Goal: Communication & Community: Answer question/provide support

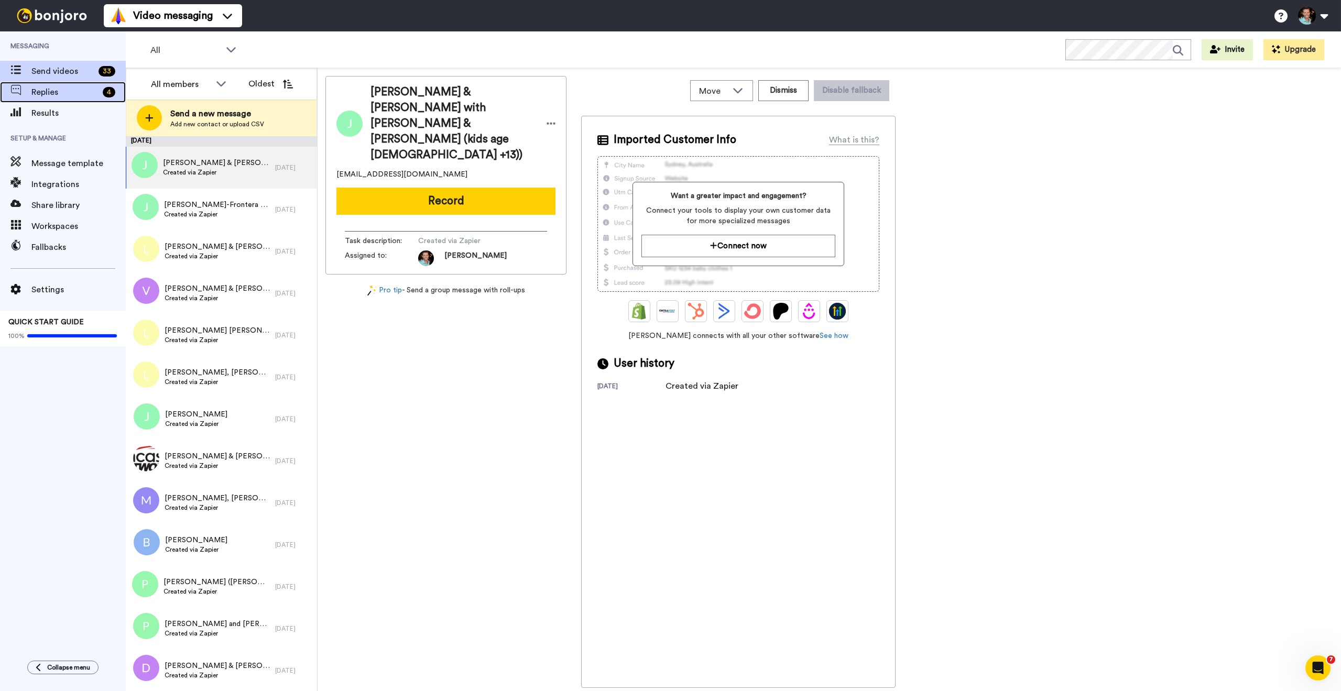
click at [48, 92] on span "Replies" at bounding box center [64, 92] width 67 height 13
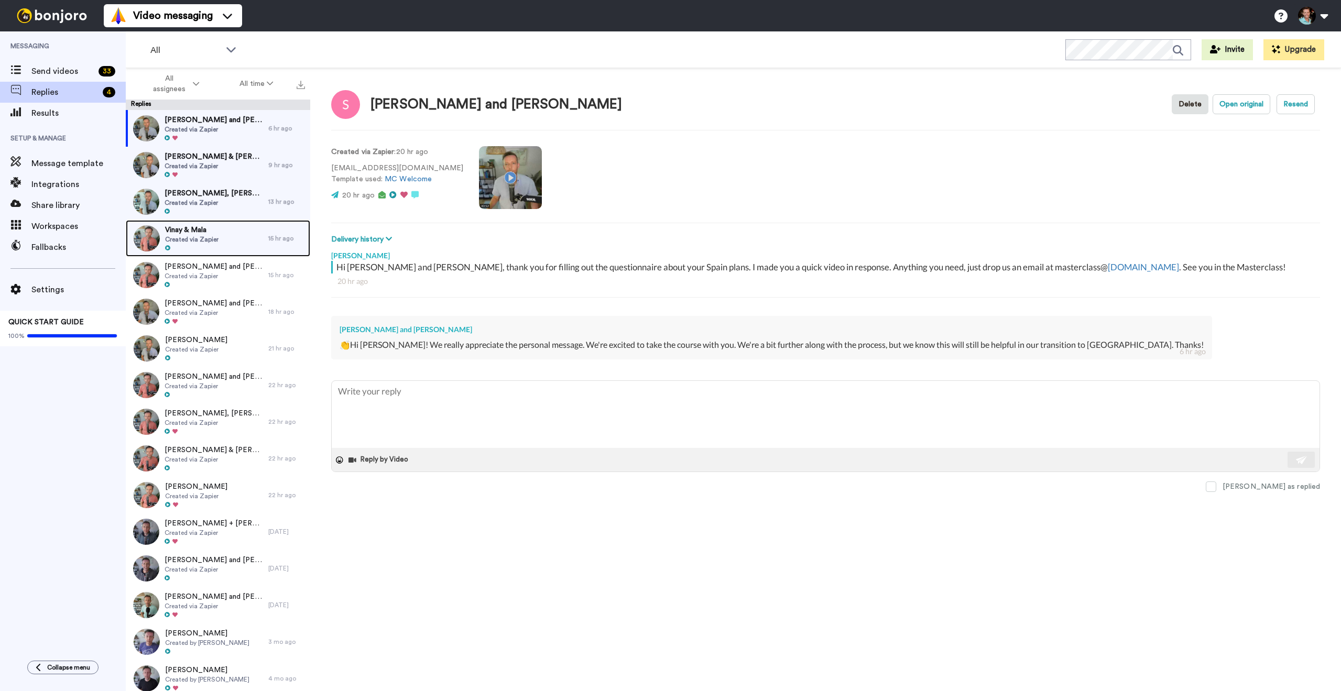
click at [208, 242] on span "Created via Zapier" at bounding box center [191, 239] width 53 height 8
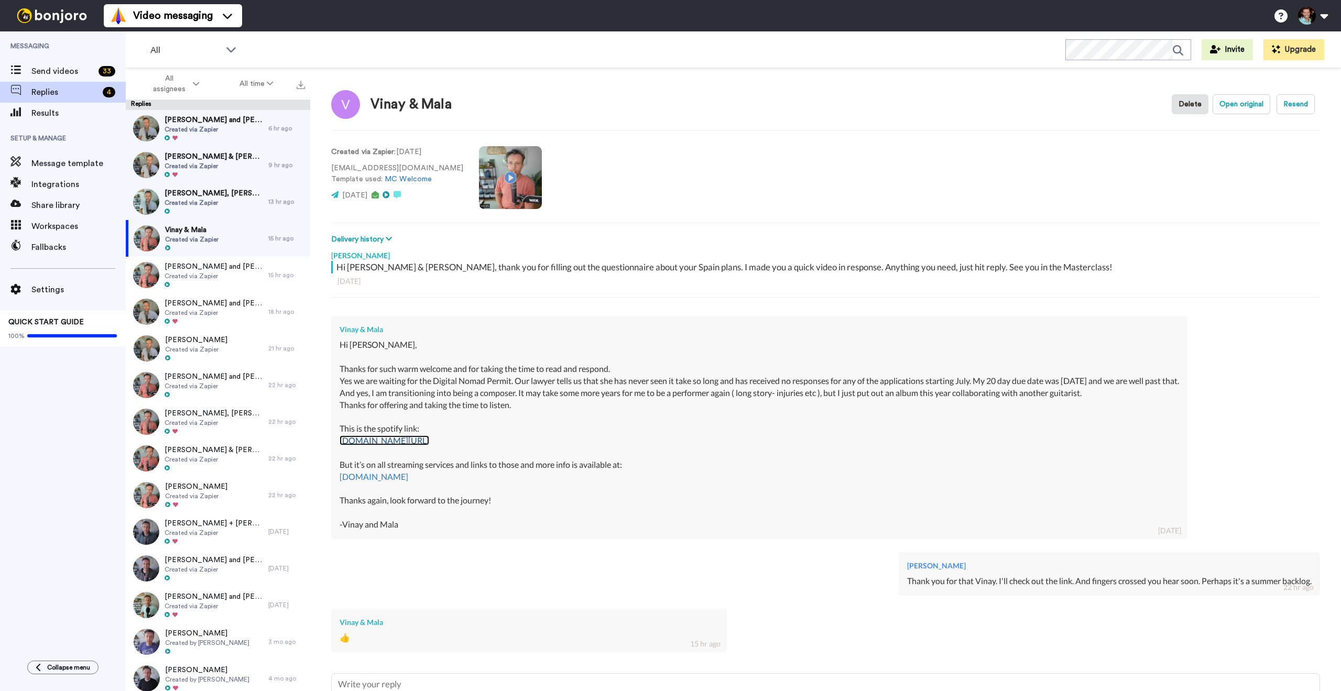
click at [396, 437] on link "[DOMAIN_NAME][URL]" at bounding box center [385, 440] width 90 height 10
click at [227, 201] on span "Created via Zapier" at bounding box center [214, 203] width 99 height 8
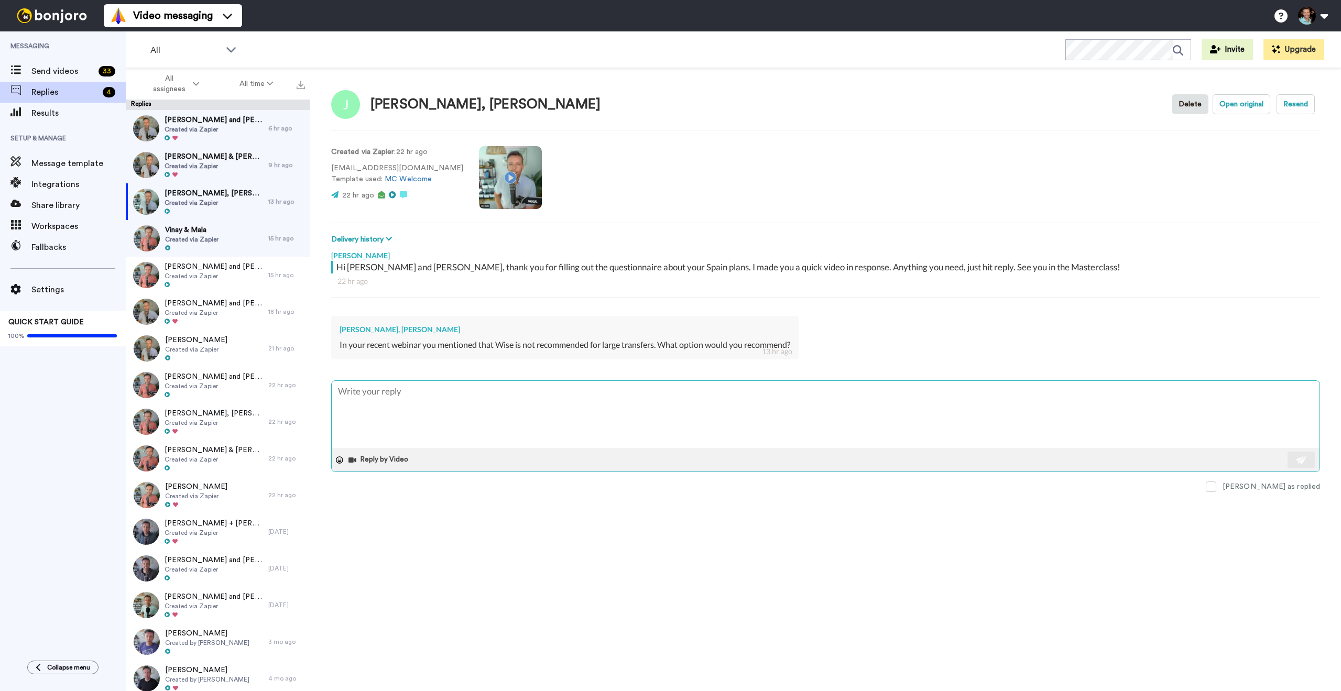
click at [533, 416] on textarea at bounding box center [826, 414] width 988 height 67
type textarea "x"
type textarea "H"
type textarea "x"
type textarea "Hi"
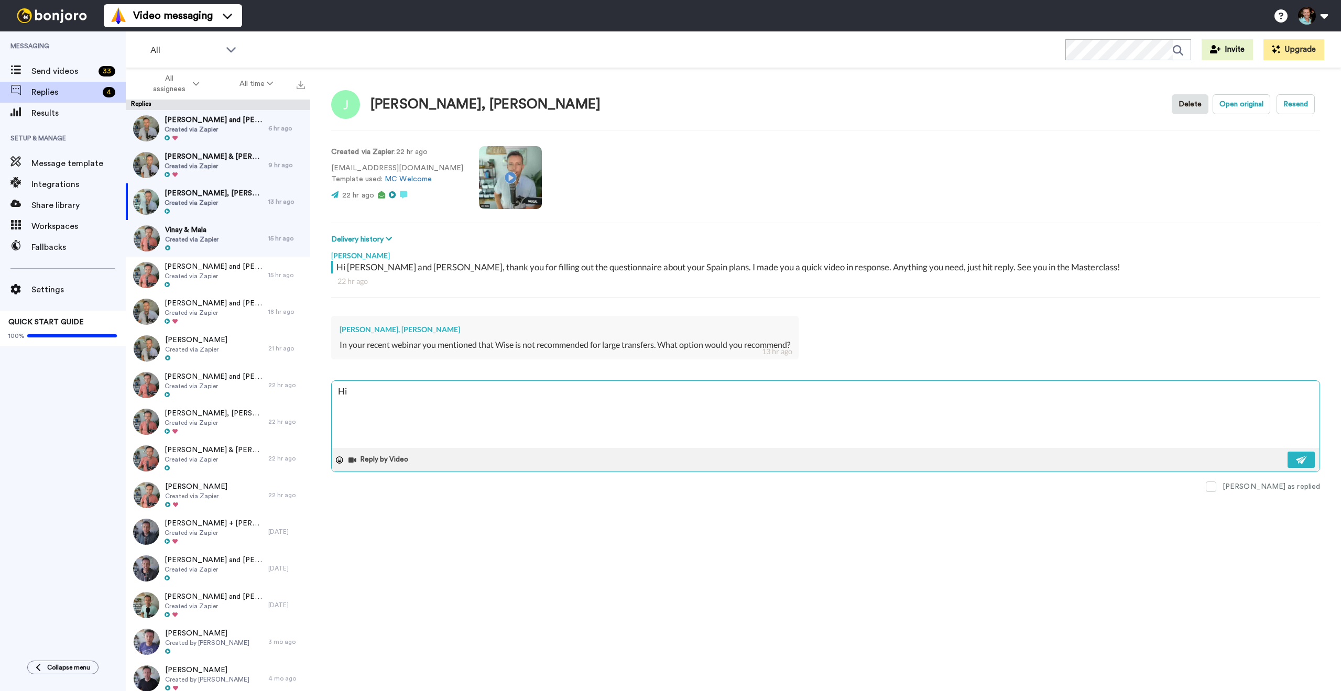
type textarea "x"
type textarea "Hi"
type textarea "x"
type textarea "Hi g"
type textarea "x"
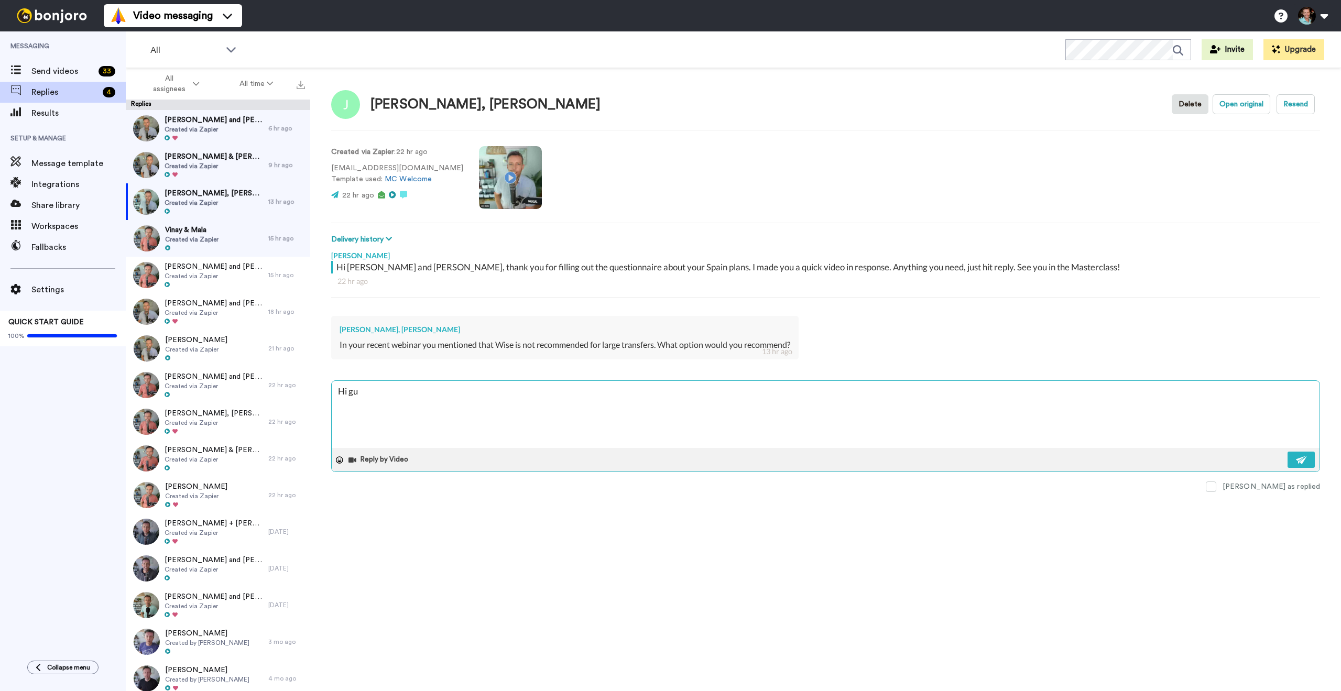
type textarea "Hi guy"
type textarea "x"
type textarea "Hi guys"
type textarea "x"
type textarea "Hi guys --"
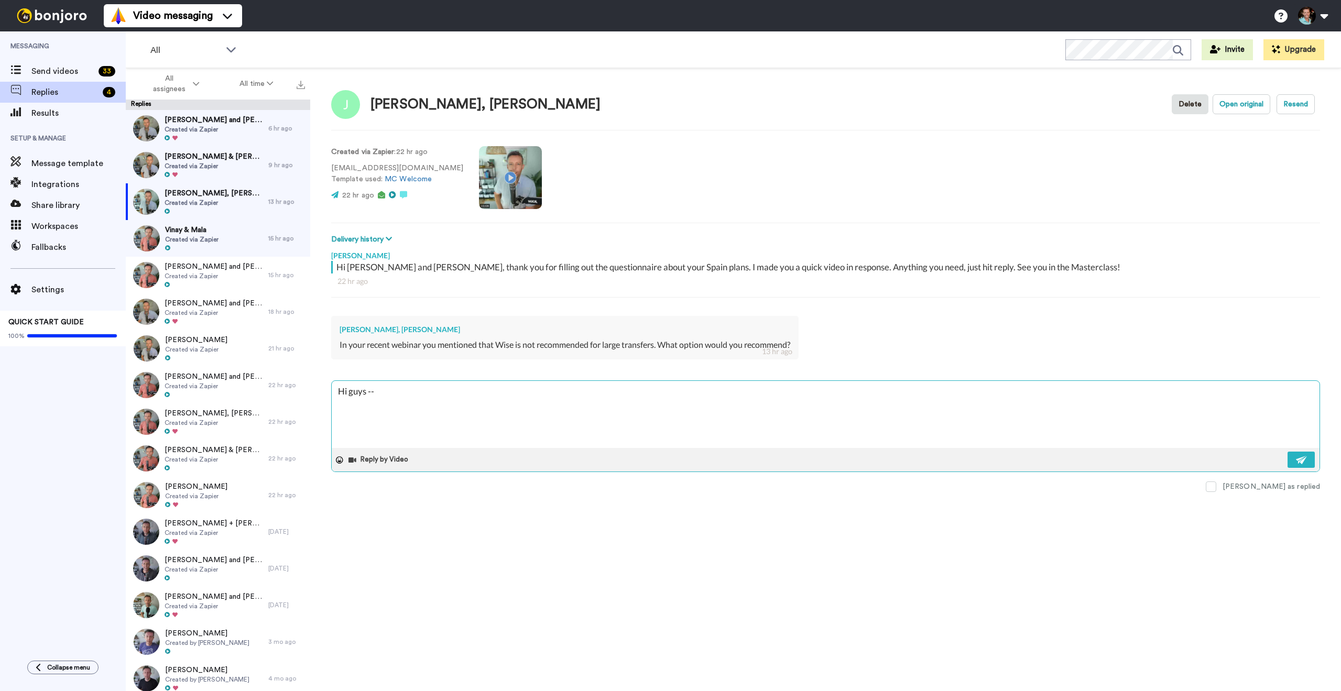
type textarea "x"
type textarea "Hi guys --"
type textarea "x"
type textarea "Hi guys -- I"
type textarea "x"
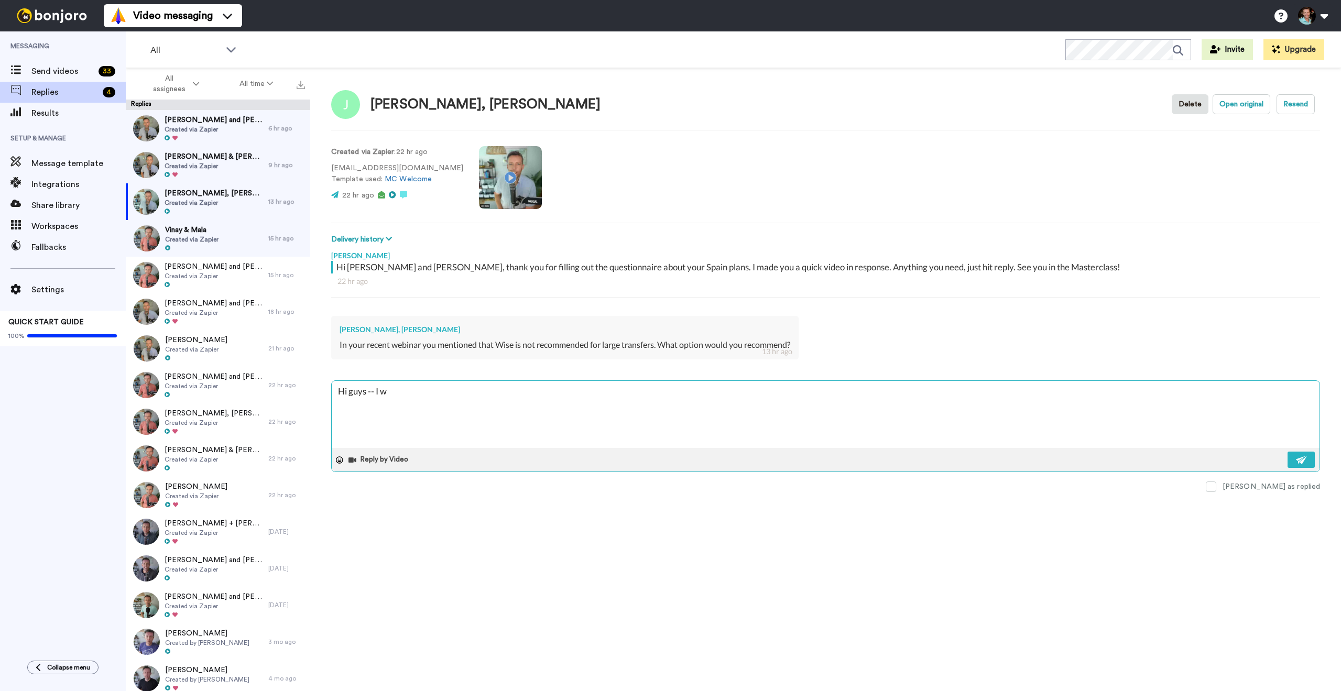
type textarea "Hi guys -- I wo"
type textarea "x"
type textarea "Hi guys -- I wou"
type textarea "x"
type textarea "Hi guys -- I woul"
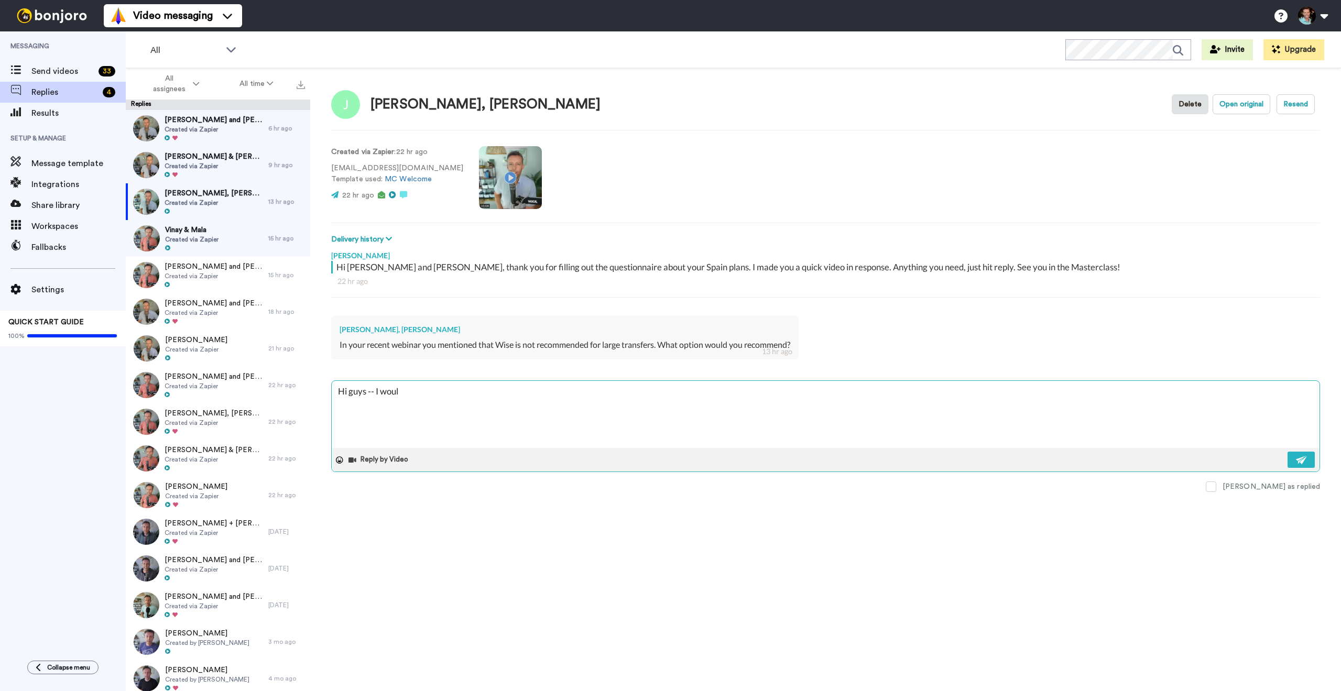
type textarea "x"
type textarea "Hi guys -- I would"
type textarea "x"
type textarea "Hi guys -- I would r"
type textarea "x"
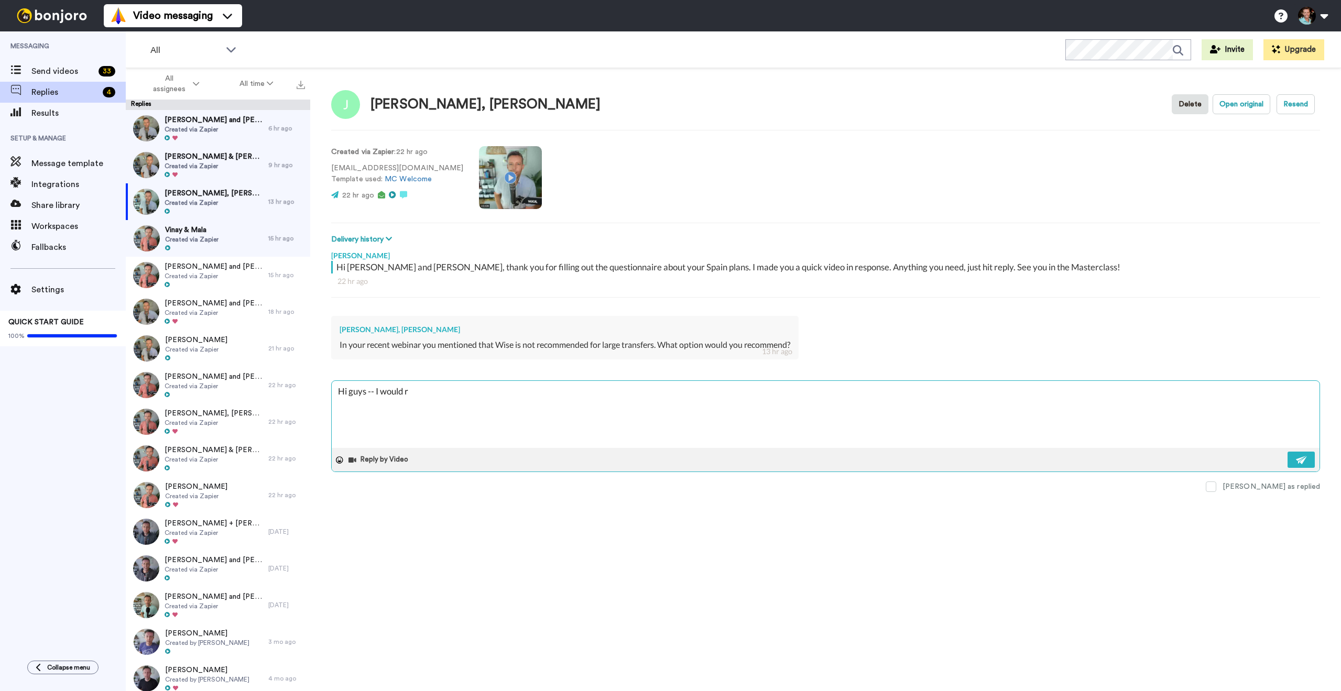
type textarea "Hi guys -- I would re"
type textarea "x"
type textarea "Hi guys -- I would rec"
type textarea "x"
type textarea "Hi guys -- I would reco"
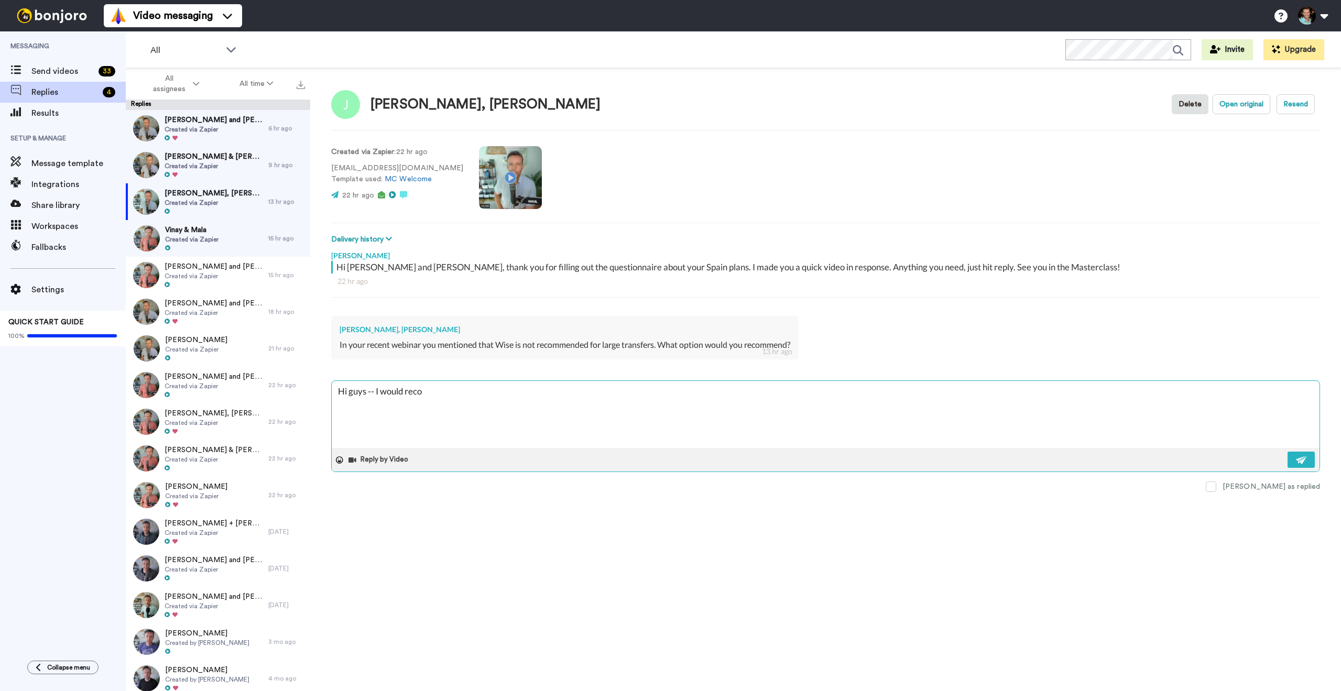
type textarea "x"
type textarea "Hi guys -- I would recom"
type textarea "x"
type textarea "Hi guys -- I would recomm"
type textarea "x"
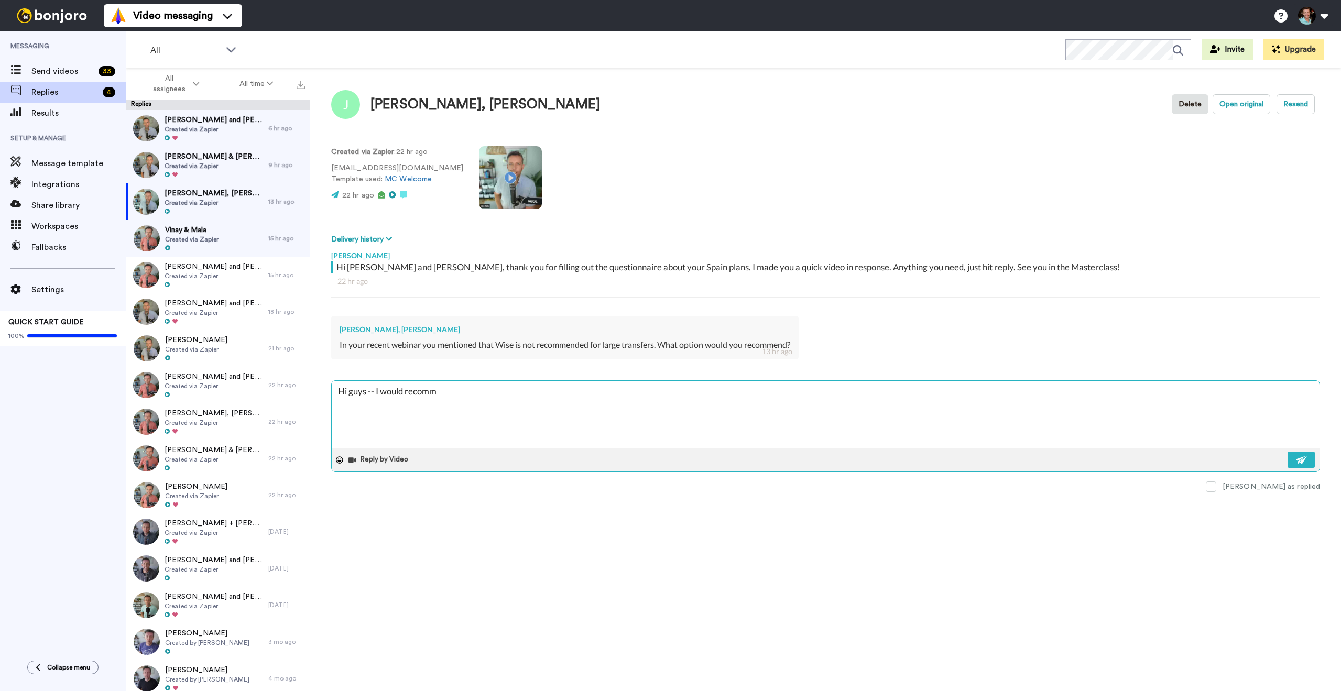
type textarea "Hi guys -- I would recomme"
type textarea "x"
type textarea "Hi guys -- I would recommend"
type textarea "x"
type textarea "Hi guys -- I would recommend"
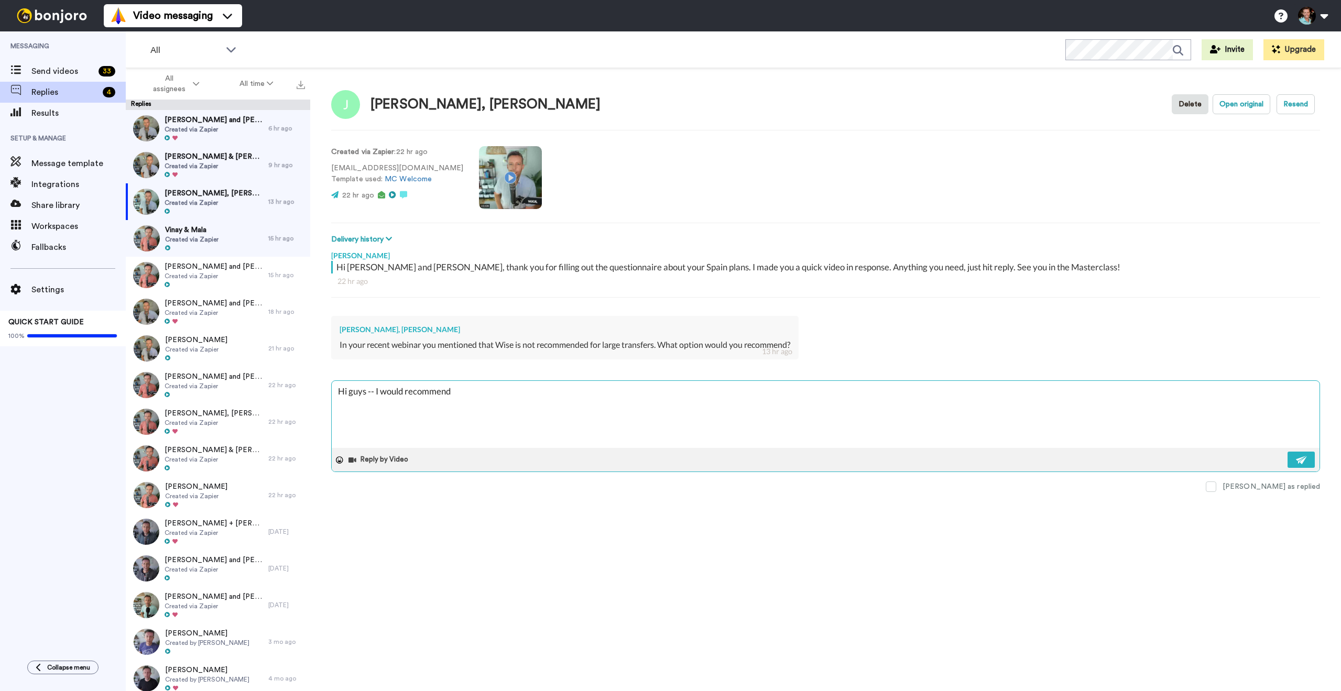
type textarea "x"
type textarea "Hi guys -- I would recommend pa"
type textarea "x"
type textarea "Hi guys -- I would recommend par"
type textarea "x"
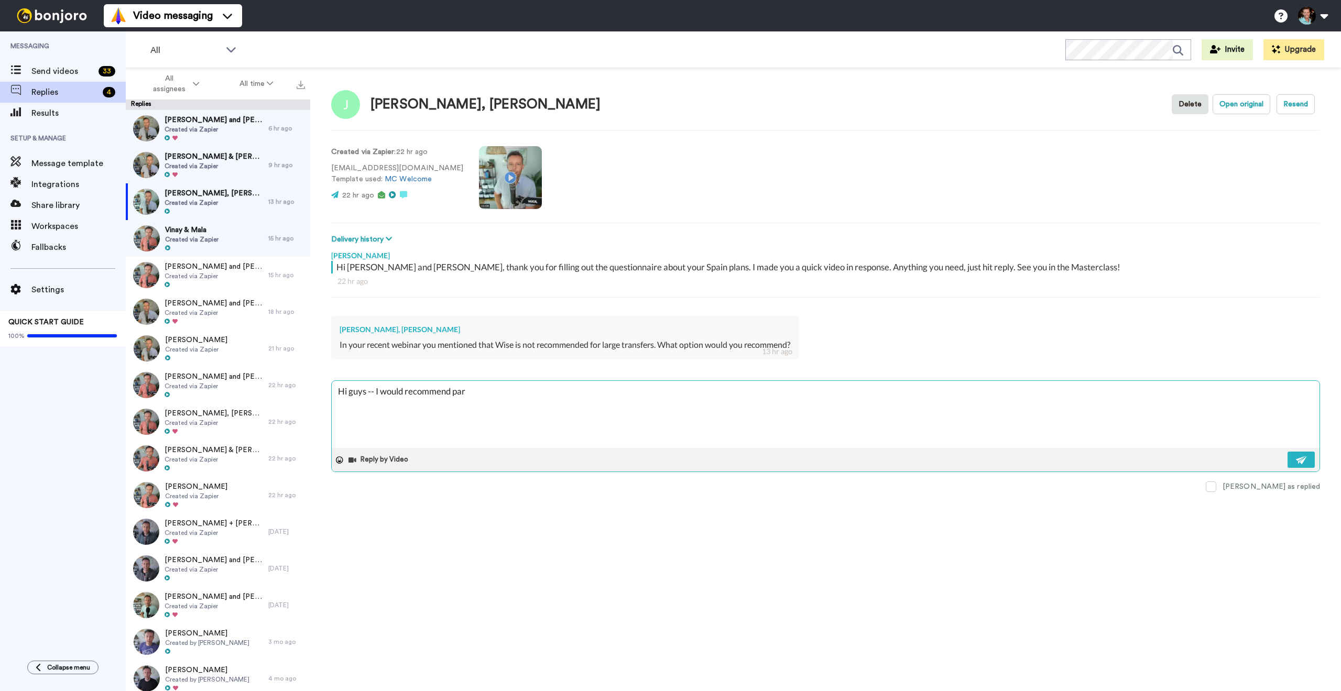
type textarea "Hi guys -- I would recommend pa"
type textarea "x"
type textarea "Hi guys -- I would recommend p"
type textarea "x"
type textarea "Hi guys -- I would recommend"
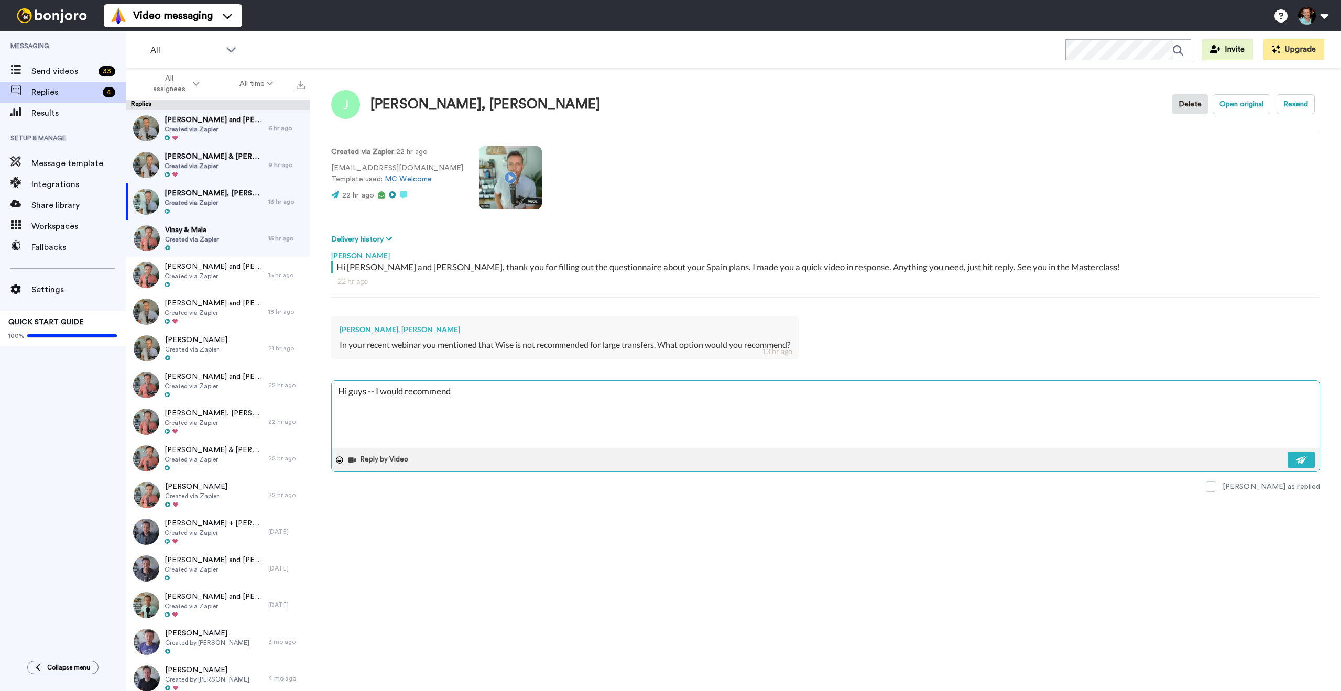
type textarea "x"
type textarea "Hi guys -- I would recommend S"
type textarea "x"
type textarea "Hi guys -- I would recommend Spa"
type textarea "x"
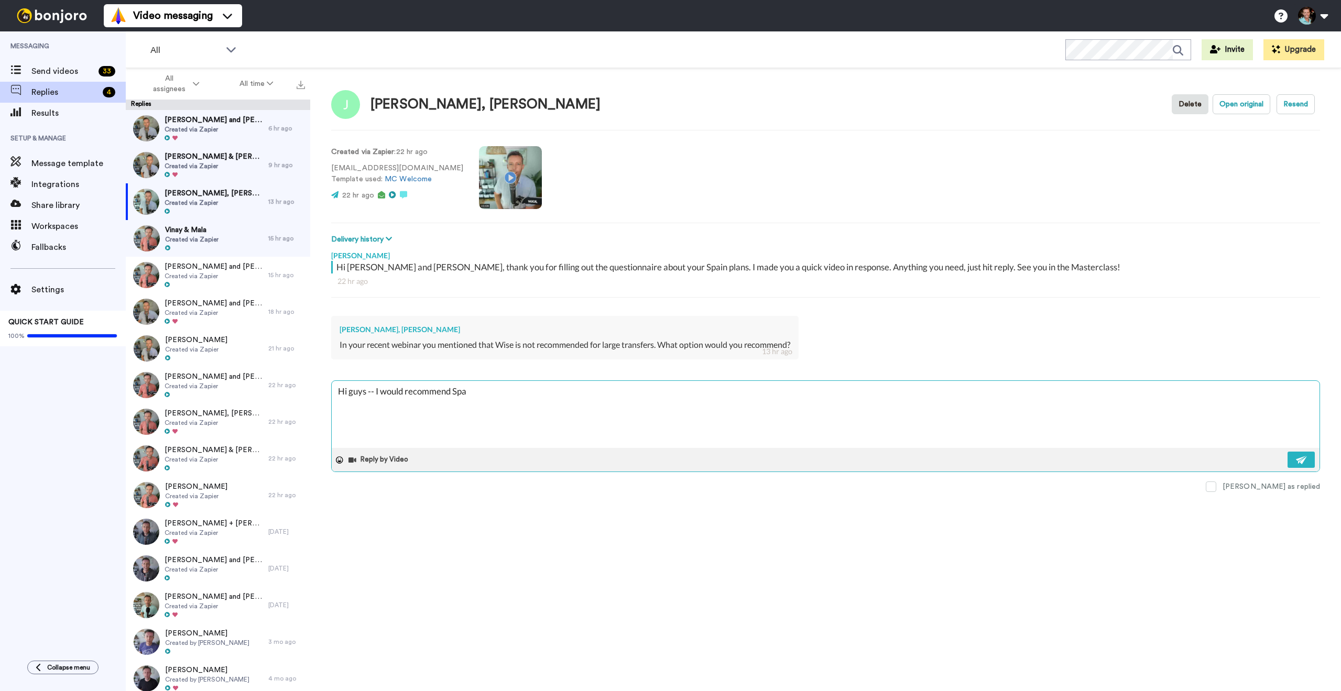
type textarea "Hi guys -- I would recommend Spar"
type textarea "x"
type textarea "Hi guys -- I would recommend Spart"
type textarea "x"
type textarea "Hi guys -- I would recommend Spartan"
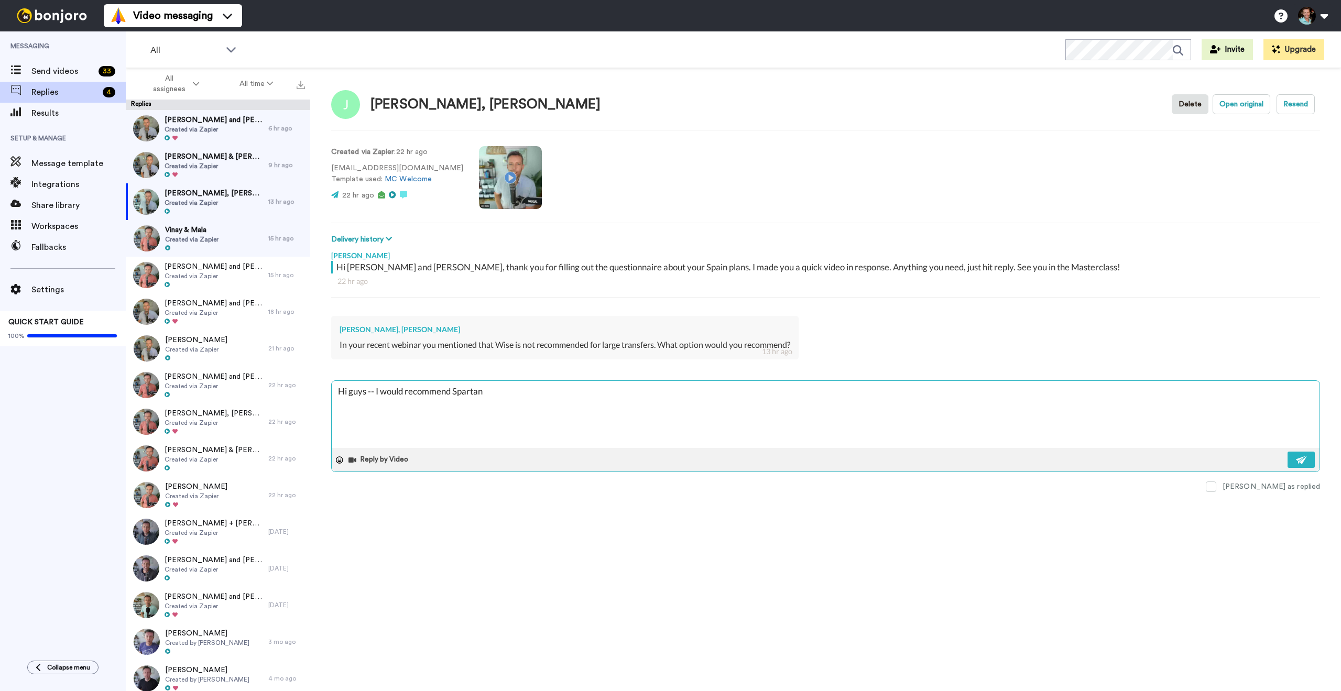
type textarea "x"
type textarea "Hi guys -- I would recommend SpartanF"
type textarea "x"
type textarea "Hi guys -- I would recommend SpartanFCX"
type textarea "x"
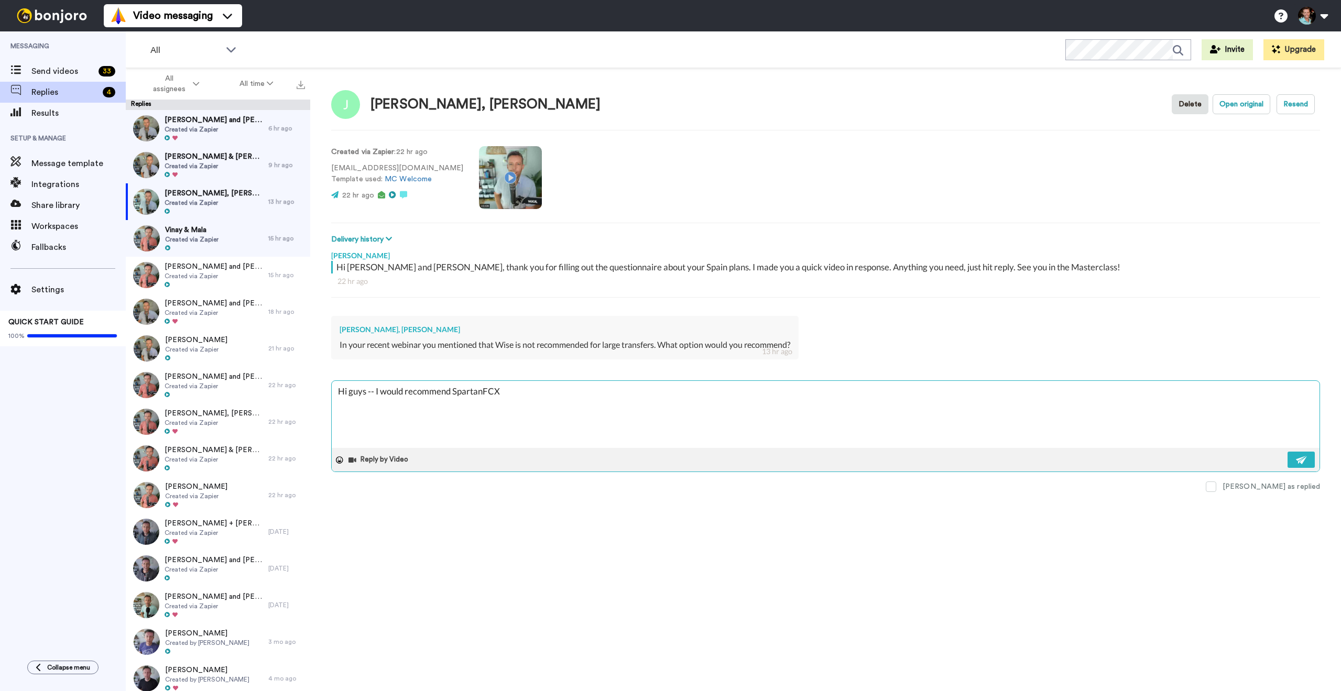
type textarea "Hi guys -- I would recommend SpartanFC"
type textarea "x"
type textarea "Hi guys -- I would recommend SpartanF"
type textarea "x"
type textarea "Hi guys -- I would recommend SpartanFX"
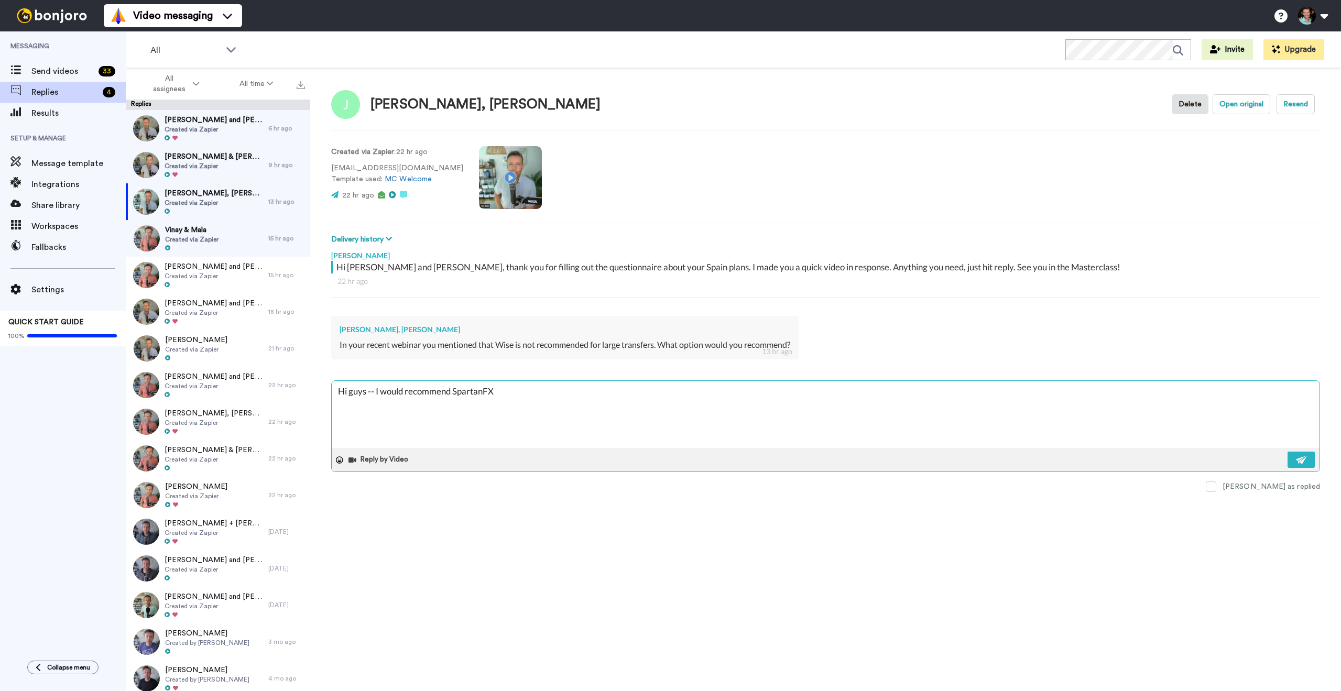
type textarea "x"
type textarea "Hi guys -- I would recommend SpartanFX."
type textarea "x"
type textarea "Hi guys -- I would recommend SpartanFX."
type textarea "x"
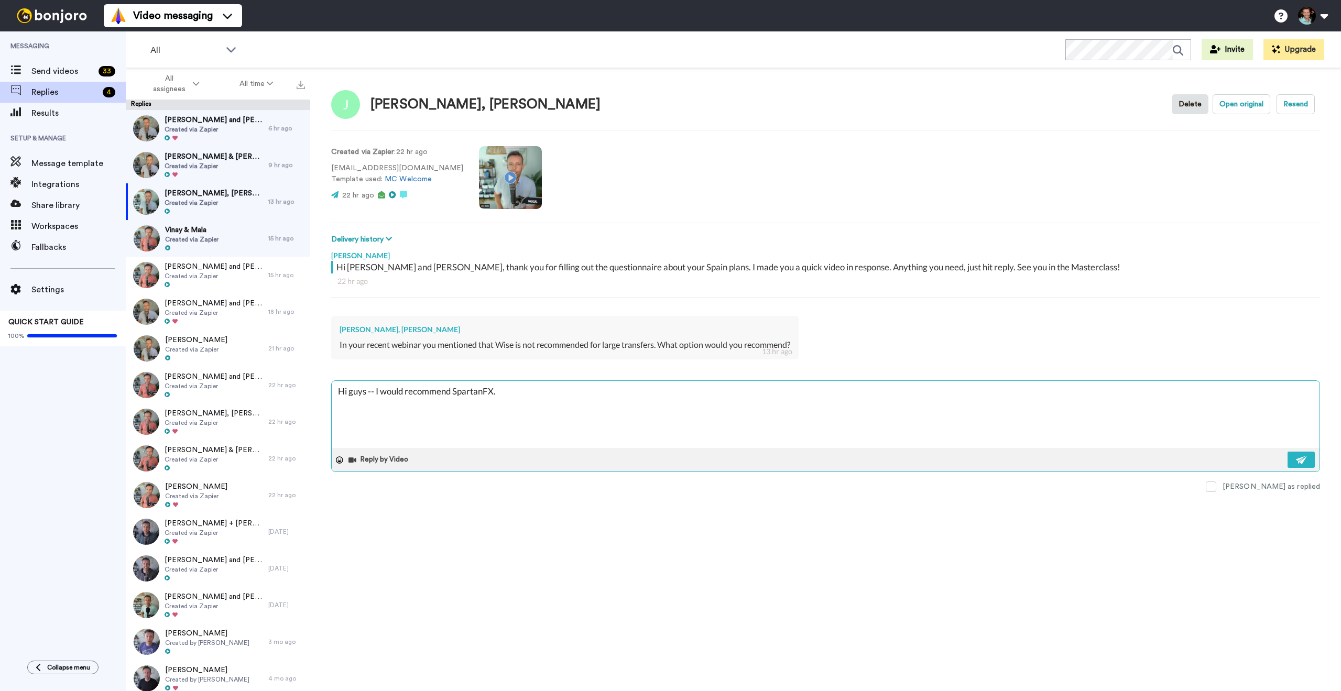
type textarea "Hi guys -- I would recommend SpartanFX. W"
type textarea "x"
type textarea "Hi guys -- I would recommend SpartanFX. We"
type textarea "x"
type textarea "Hi guys -- I would recommend SpartanFX. We'"
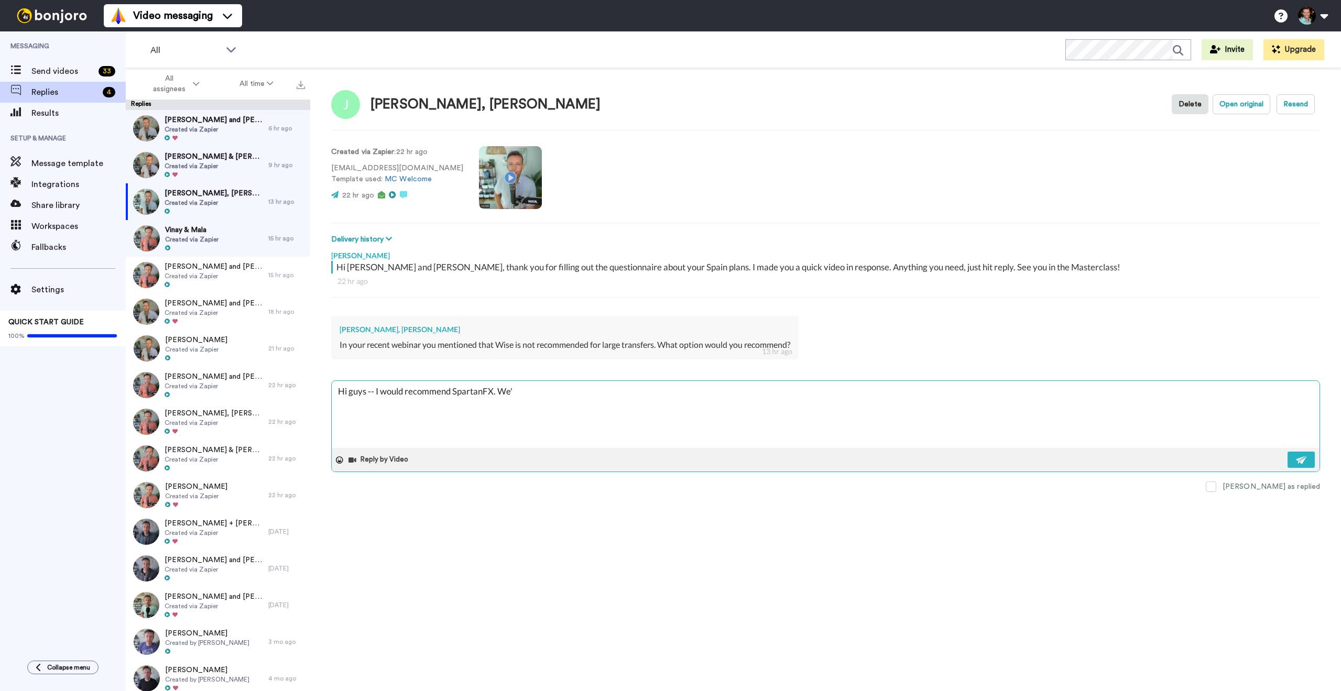
type textarea "x"
type textarea "Hi guys -- I would recommend SpartanFX. We'll"
type textarea "x"
type textarea "Hi guys -- I would recommend SpartanFX. We'll"
type textarea "x"
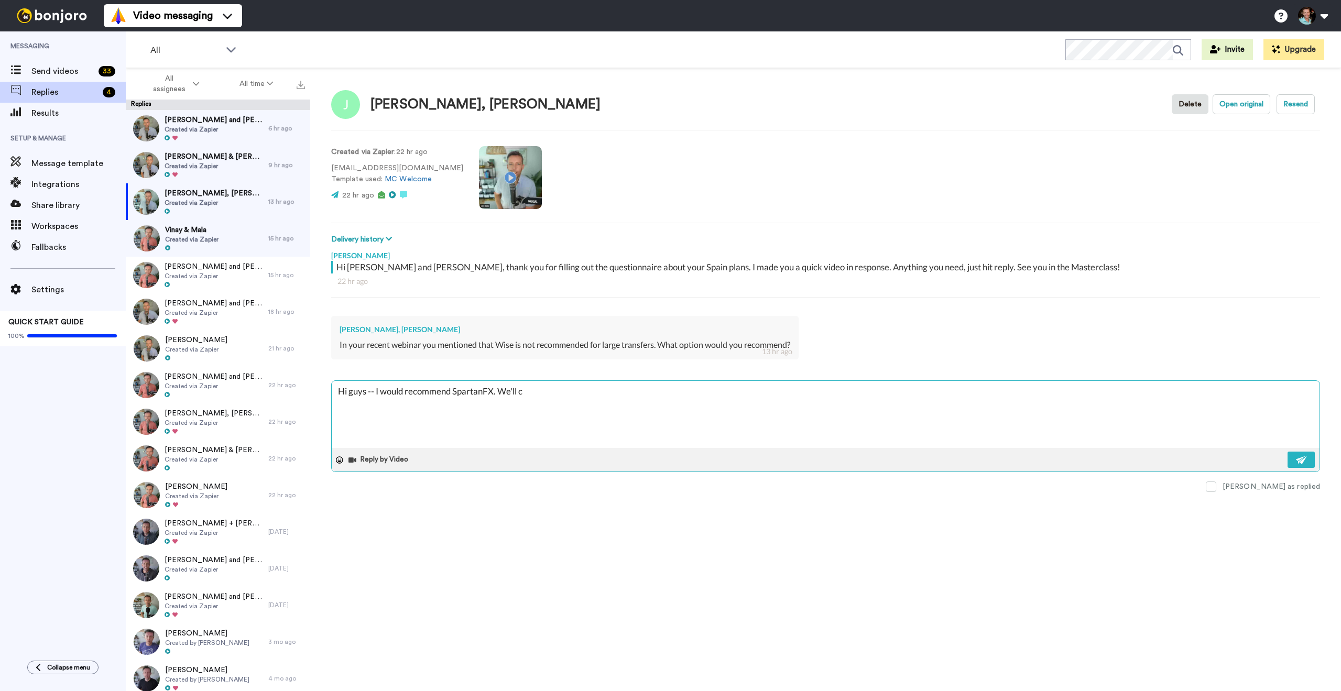
type textarea "Hi guys -- I would recommend SpartanFX. We'll co"
type textarea "x"
type textarea "Hi guys -- I would recommend SpartanFX. We'll cov"
type textarea "x"
type textarea "Hi guys -- I would recommend SpartanFX. We'll cove"
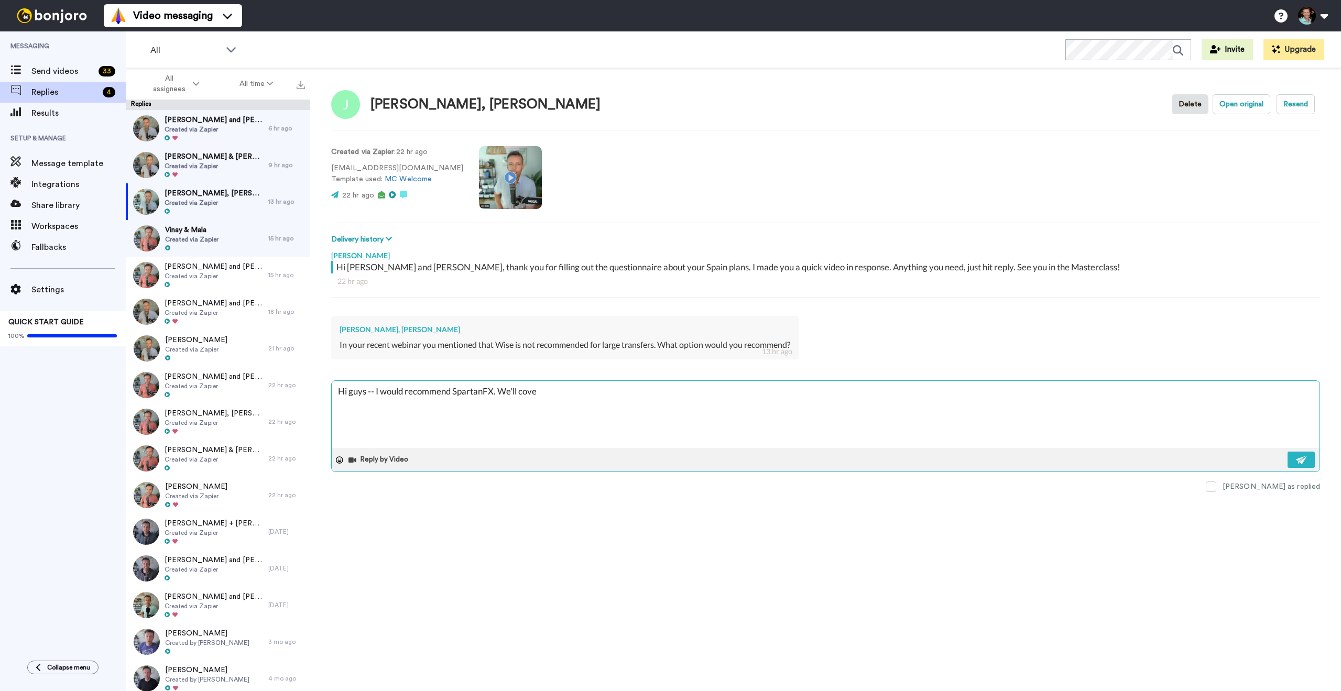
type textarea "x"
type textarea "Hi guys -- I would recommend SpartanFX. We'll cover"
type textarea "x"
type textarea "Hi guys -- I would recommend SpartanFX. We'll cover t"
type textarea "x"
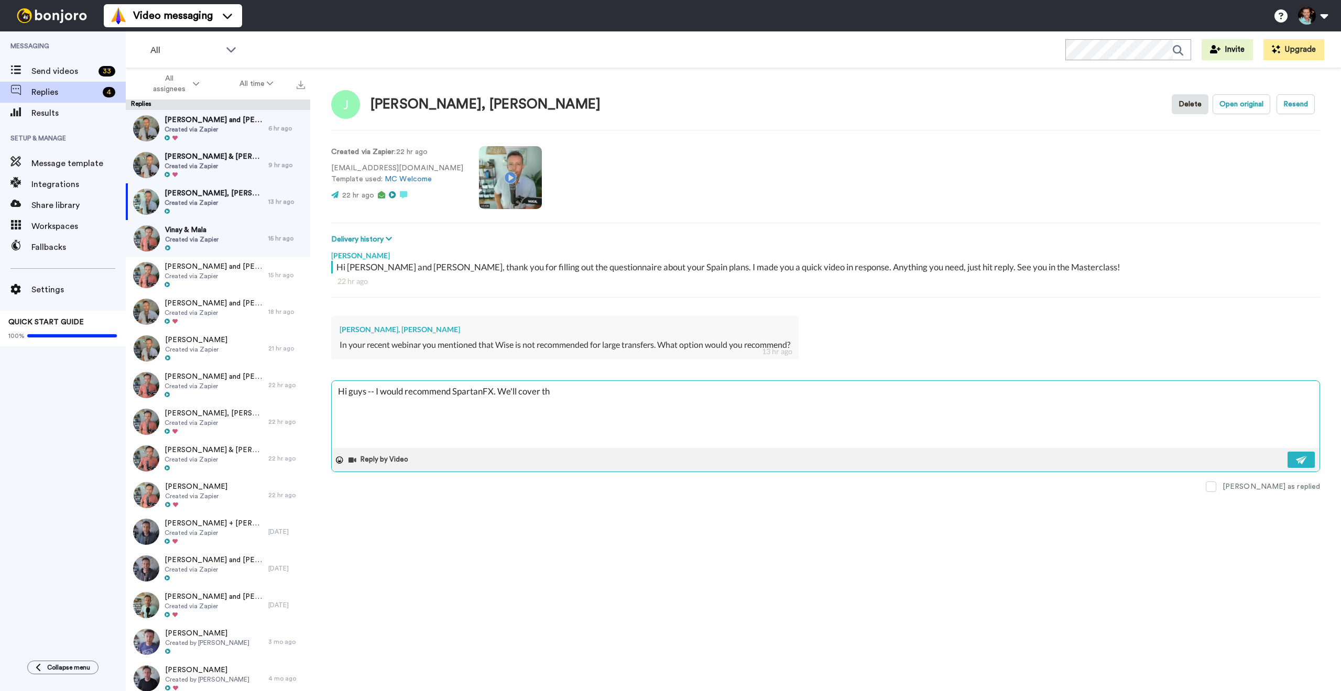
type textarea "Hi guys -- I would recommend SpartanFX. We'll cover thi"
type textarea "x"
type textarea "Hi guys -- I would recommend SpartanFX. We'll cover this"
type textarea "x"
type textarea "Hi guys -- I would recommend SpartanFX. We'll cover this"
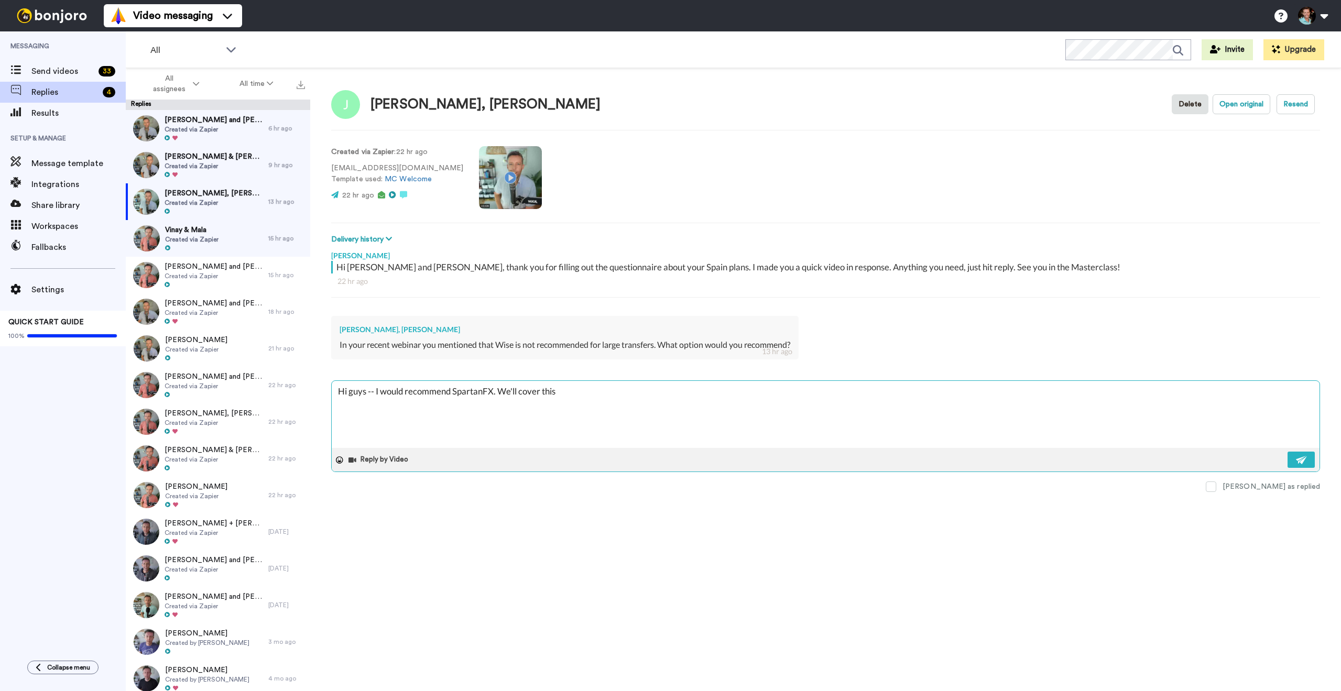
type textarea "x"
type textarea "Hi guys -- I would recommend SpartanFX. We'll cover this i"
type textarea "x"
type textarea "Hi guys -- I would recommend SpartanFX. We'll cover this in"
type textarea "x"
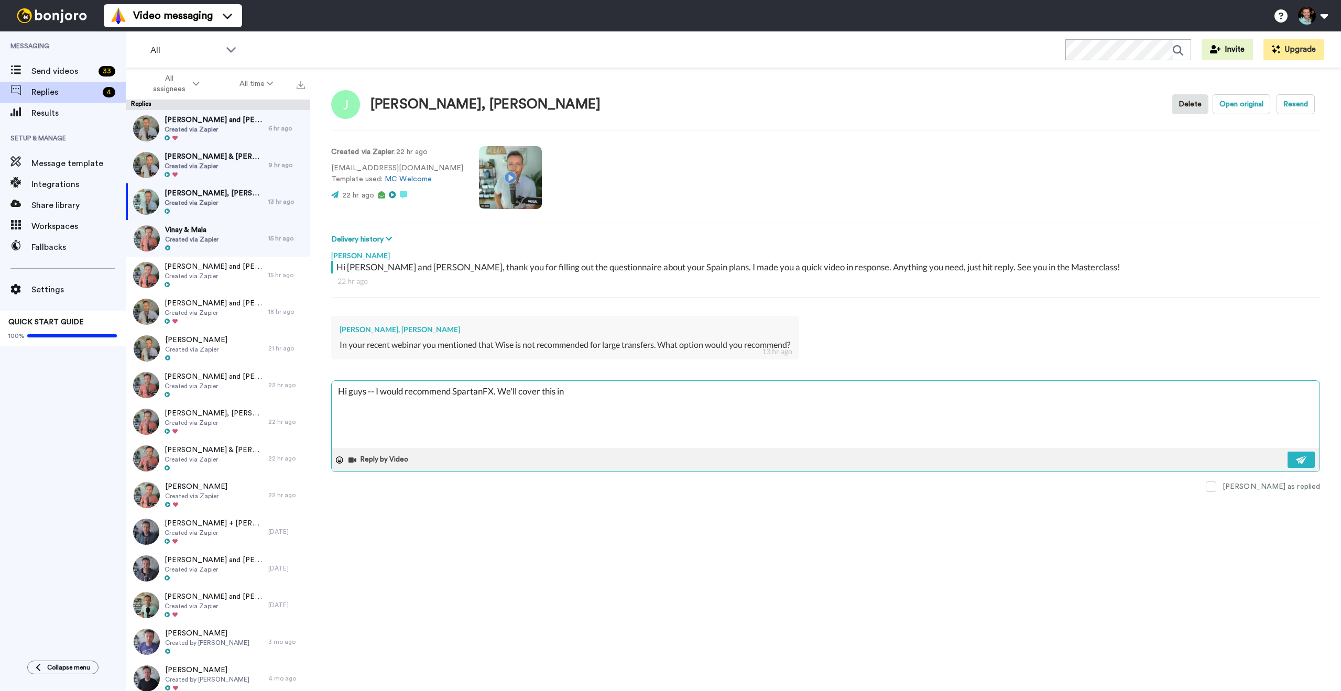
type textarea "Hi guys -- I would recommend SpartanFX. We'll cover this in"
type textarea "x"
type textarea "Hi guys -- I would recommend SpartanFX. We'll cover this in t"
type textarea "x"
type textarea "Hi guys -- I would recommend SpartanFX. We'll cover this in th"
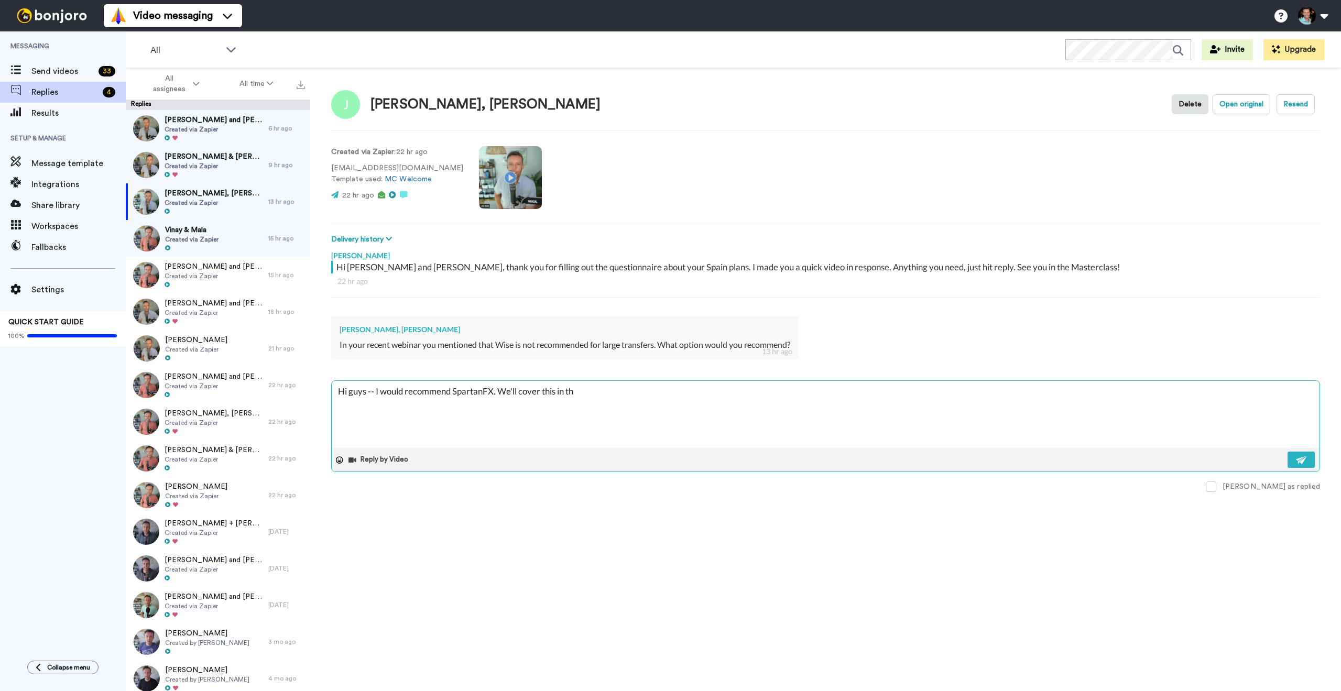
type textarea "x"
type textarea "Hi guys -- I would recommend SpartanFX. We'll cover this in the"
type textarea "x"
type textarea "Hi guys -- I would recommend SpartanFX. We'll cover this in the"
type textarea "x"
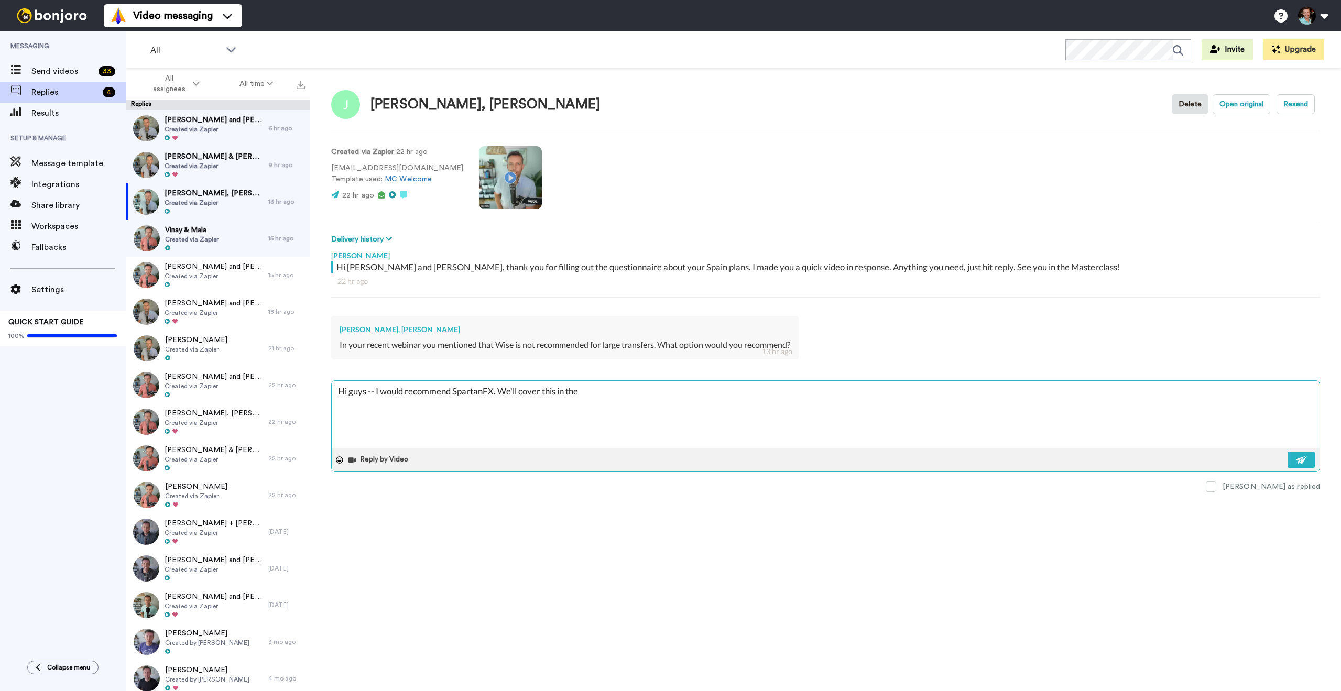
type textarea "Hi guys -- I would recommend SpartanFX. We'll cover this in the c"
type textarea "x"
type textarea "Hi guys -- I would recommend SpartanFX. We'll cover this in the cou"
type textarea "x"
type textarea "Hi guys -- I would recommend SpartanFX. We'll cover this in the cour"
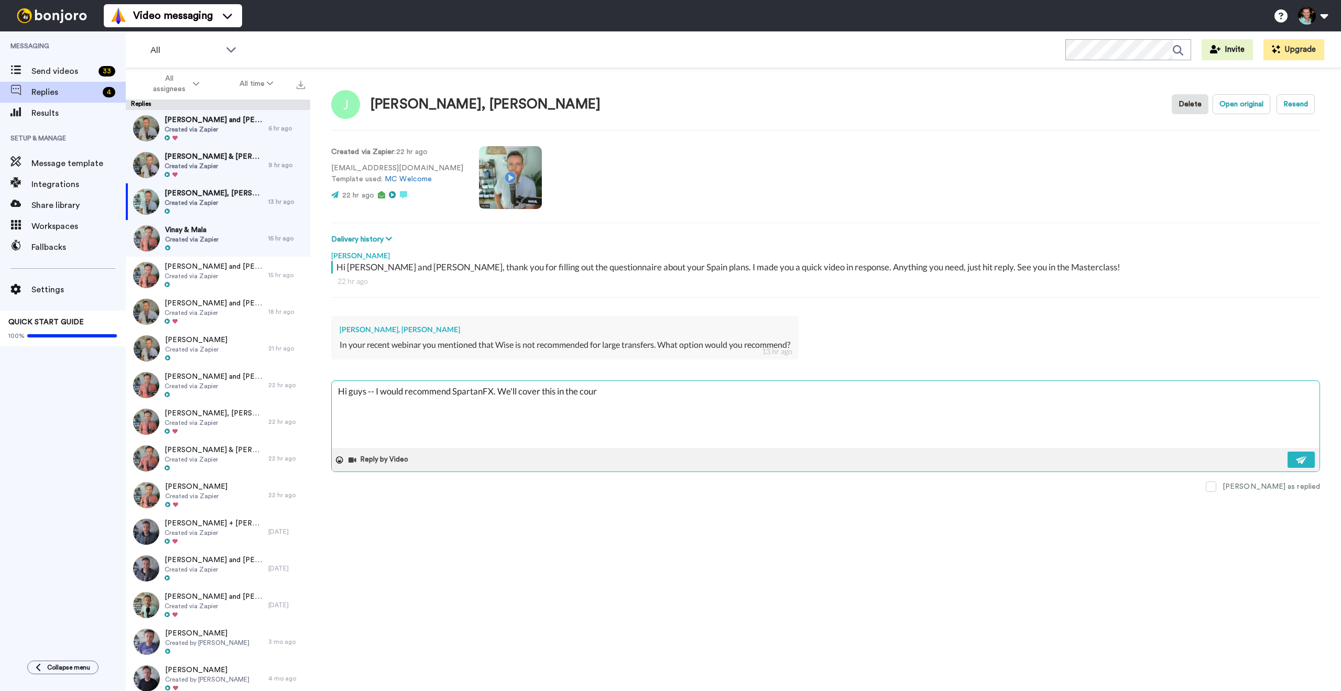
type textarea "x"
type textarea "Hi guys -- I would recommend SpartanFX. We'll cover this in the course"
type textarea "x"
type textarea "Hi guys -- I would recommend SpartanFX. We'll cover this in the course."
type textarea "x"
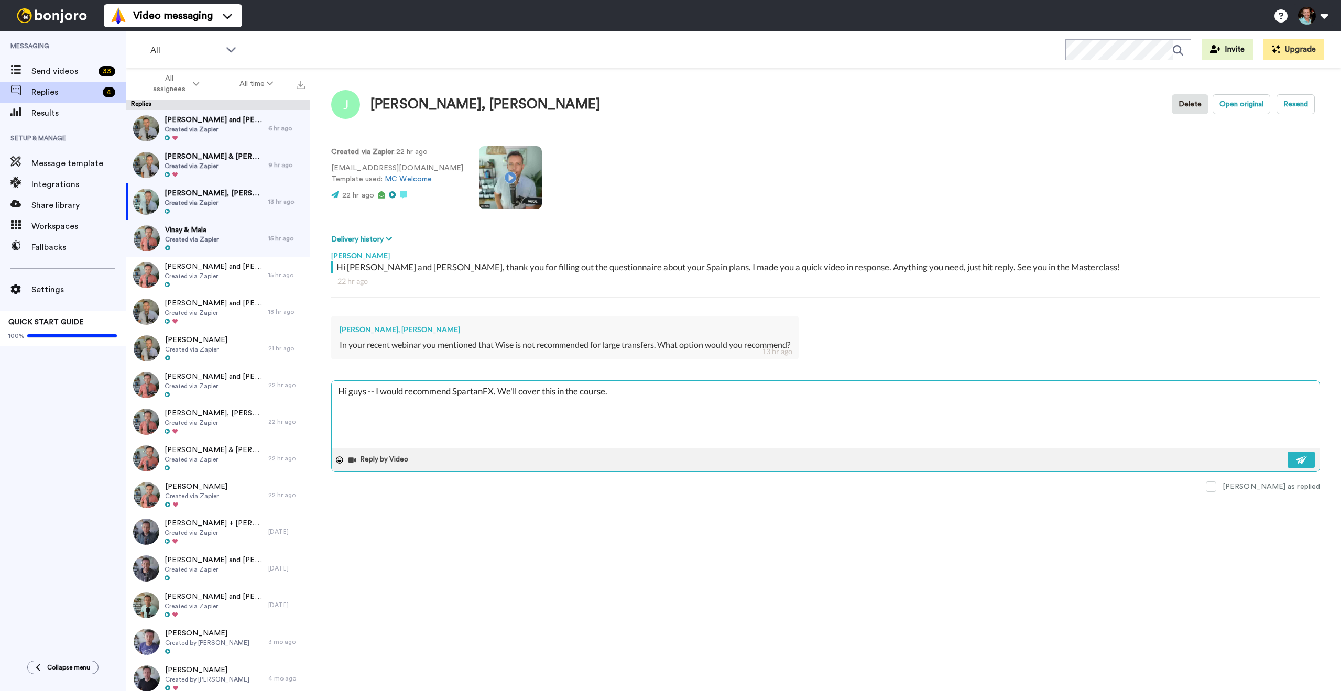
type textarea "Hi guys -- I would recommend SpartanFX. We'll cover this in the course."
type textarea "x"
type textarea "Hi guys -- I would recommend SpartanFX. We'll cover this in the course. s"
type textarea "x"
type textarea "Hi guys -- I would recommend SpartanFX. We'll cover this in the course."
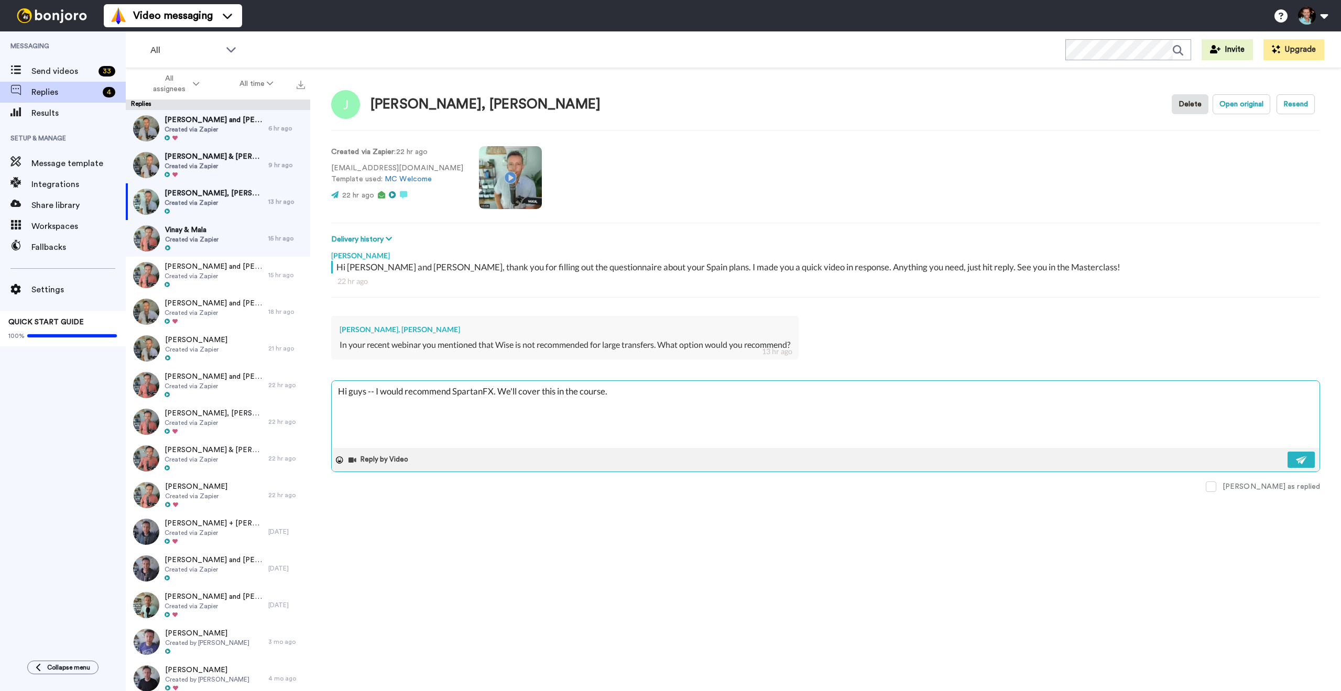
type textarea "x"
type textarea "Hi guys -- I would recommend SpartanFX. We'll cover this in the course. B"
type textarea "x"
type textarea "Hi guys -- I would recommend SpartanFX. We'll cover this in the course. But"
type textarea "x"
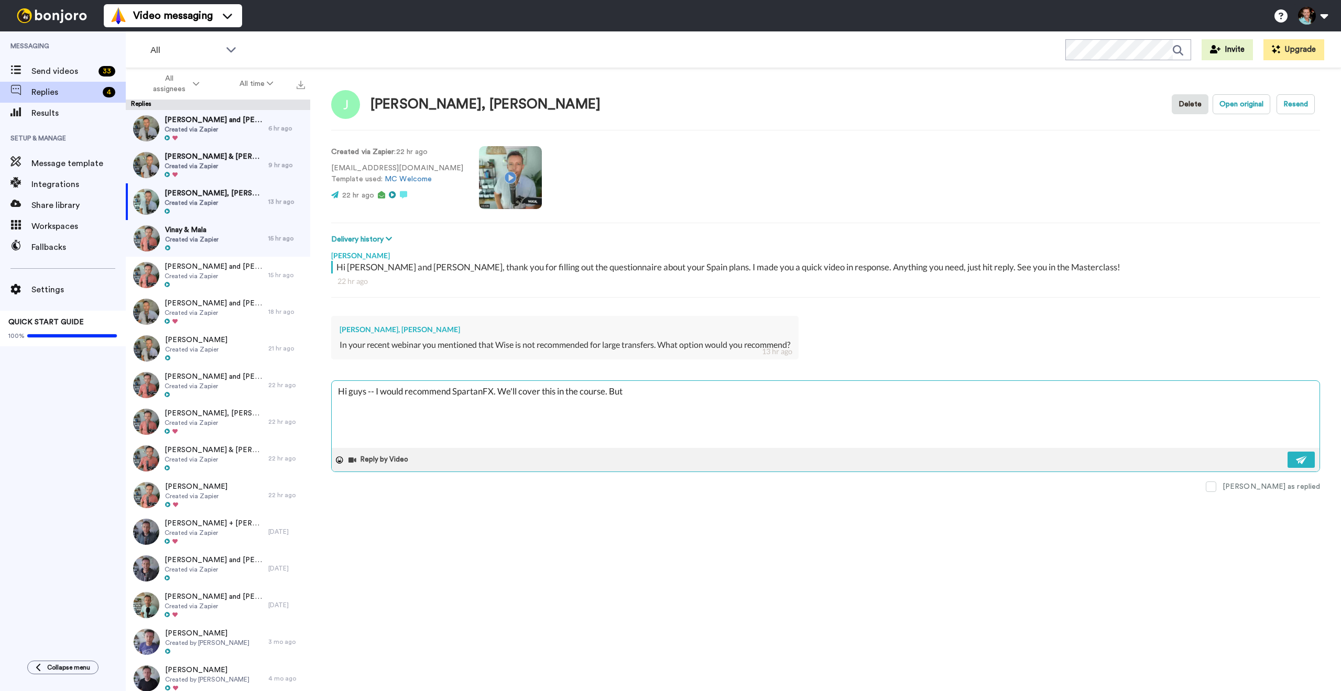
type textarea "Hi guys -- I would recommend SpartanFX. We'll cover this in the course. But"
type textarea "x"
type textarea "Hi guys -- I would recommend SpartanFX. We'll cover this in the course. But y"
type textarea "x"
type textarea "Hi guys -- I would recommend SpartanFX. We'll cover this in the course. But yo"
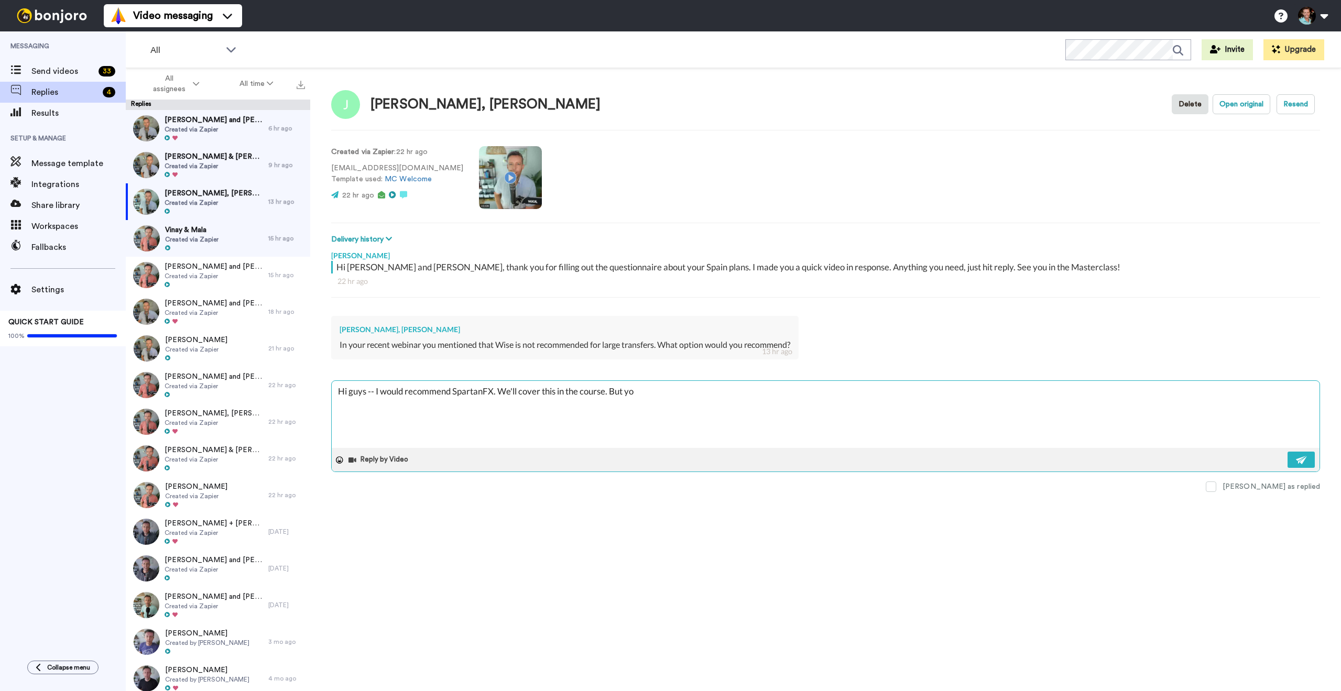
type textarea "x"
type textarea "Hi guys -- I would recommend SpartanFX. We'll cover this in the course. But you"
type textarea "x"
type textarea "Hi guys -- I would recommend SpartanFX. We'll cover this in the course. But you"
type textarea "x"
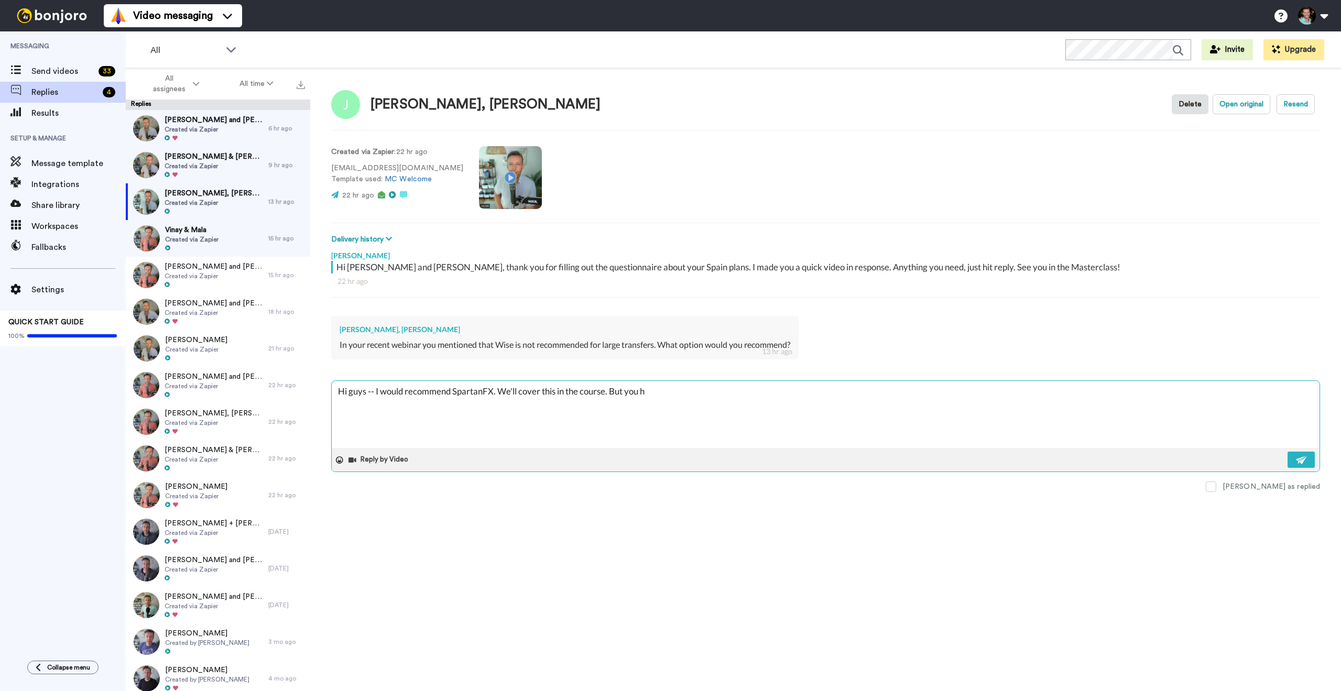
type textarea "Hi guys -- I would recommend SpartanFX. We'll cover this in the course. But you…"
type textarea "x"
type textarea "Hi guys -- I would recommend SpartanFX. We'll cover this in the course. But you…"
type textarea "x"
type textarea "Hi guys -- I would recommend SpartanFX. We'll cover this in the course. But you…"
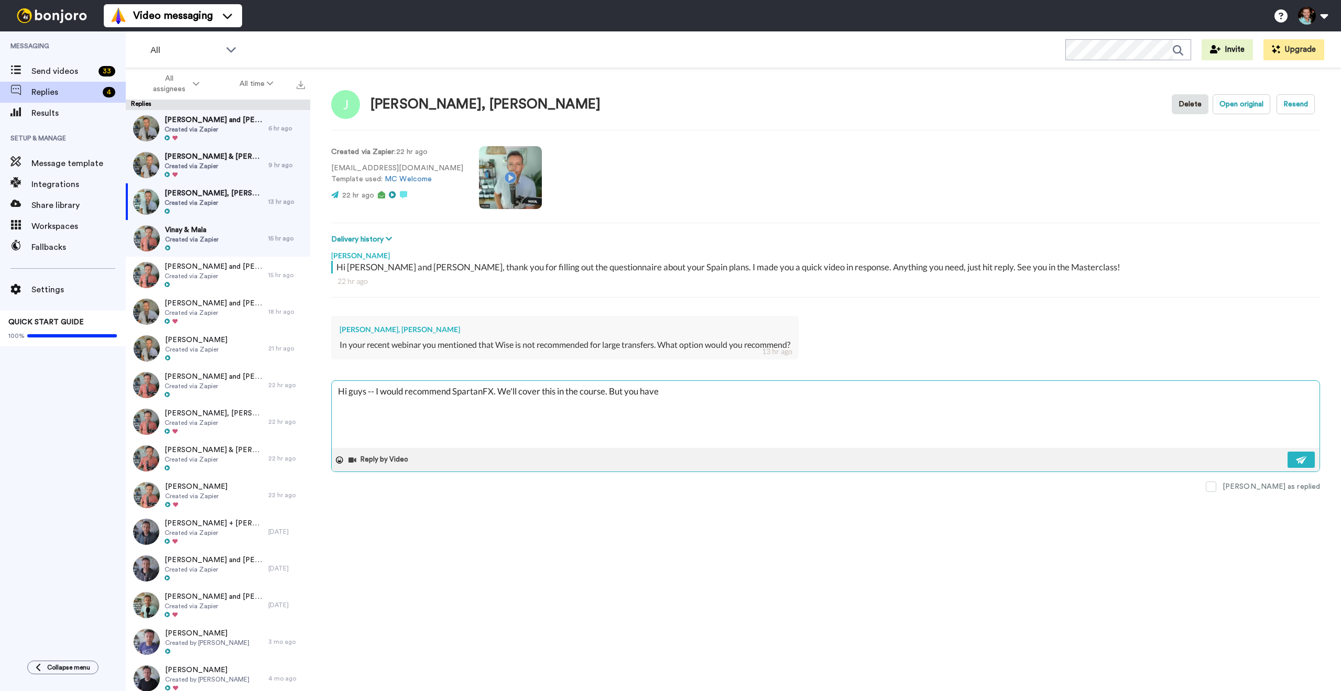
type textarea "x"
type textarea "Hi guys -- I would recommend SpartanFX. We'll cover this in the course. But you…"
type textarea "x"
type textarea "Hi guys -- I would recommend SpartanFX. We'll cover this in the course. But you…"
type textarea "x"
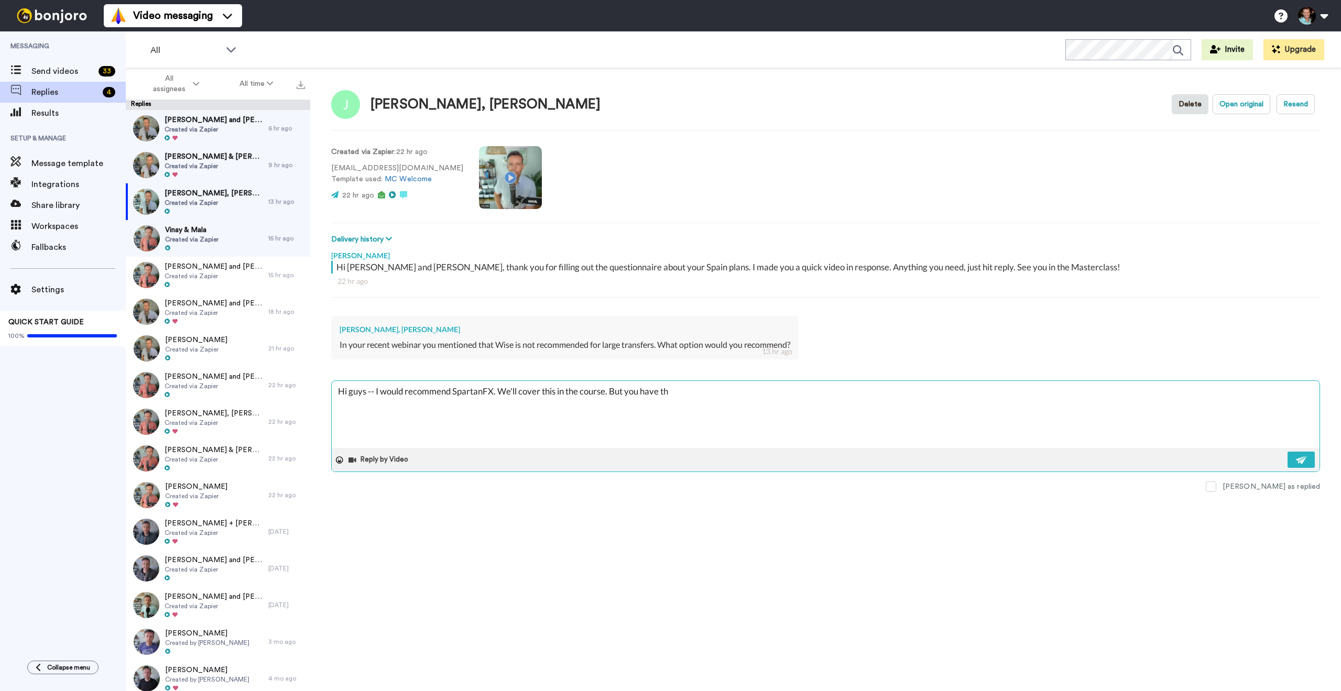
type textarea "Hi guys -- I would recommend SpartanFX. We'll cover this in the course. But you…"
type textarea "x"
type textarea "Hi guys -- I would recommend SpartanFX. We'll cover this in the course. But you…"
type textarea "x"
type textarea "Hi guys -- I would recommend SpartanFX. We'll cover this in the course. But you…"
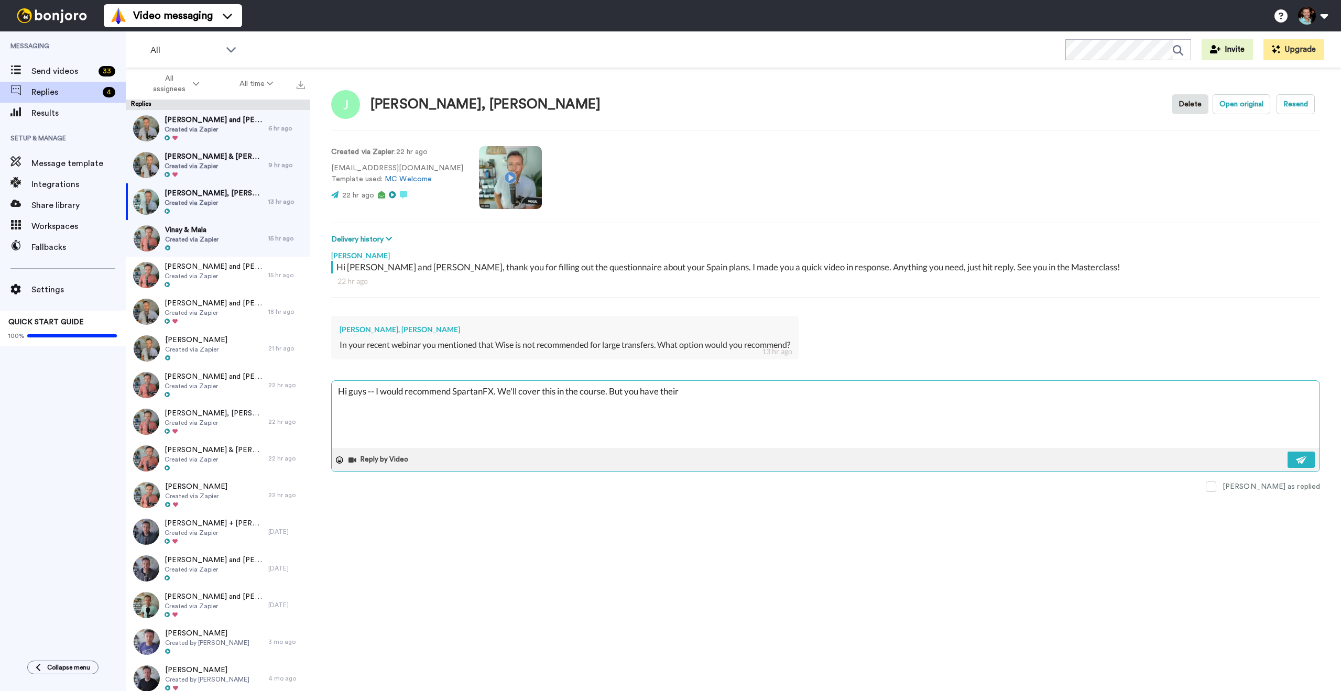
type textarea "x"
type textarea "Hi guys -- I would recommend SpartanFX. We'll cover this in the course. But you…"
type textarea "x"
type textarea "Hi guys -- I would recommend SpartanFX. We'll cover this in the course. But you…"
type textarea "x"
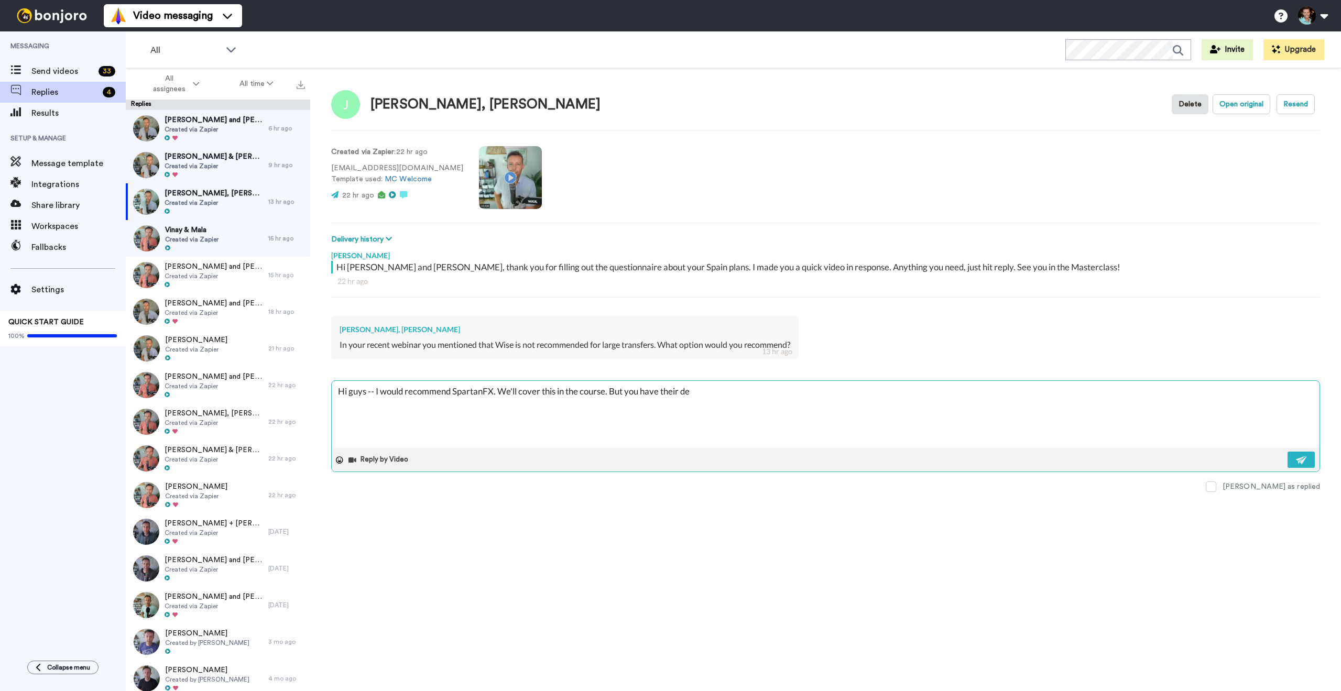
type textarea "Hi guys -- I would recommend SpartanFX. We'll cover this in the course. But you…"
type textarea "x"
type textarea "Hi guys -- I would recommend SpartanFX. We'll cover this in the course. But you…"
type textarea "x"
type textarea "Hi guys -- I would recommend SpartanFX. We'll cover this in the course. But you…"
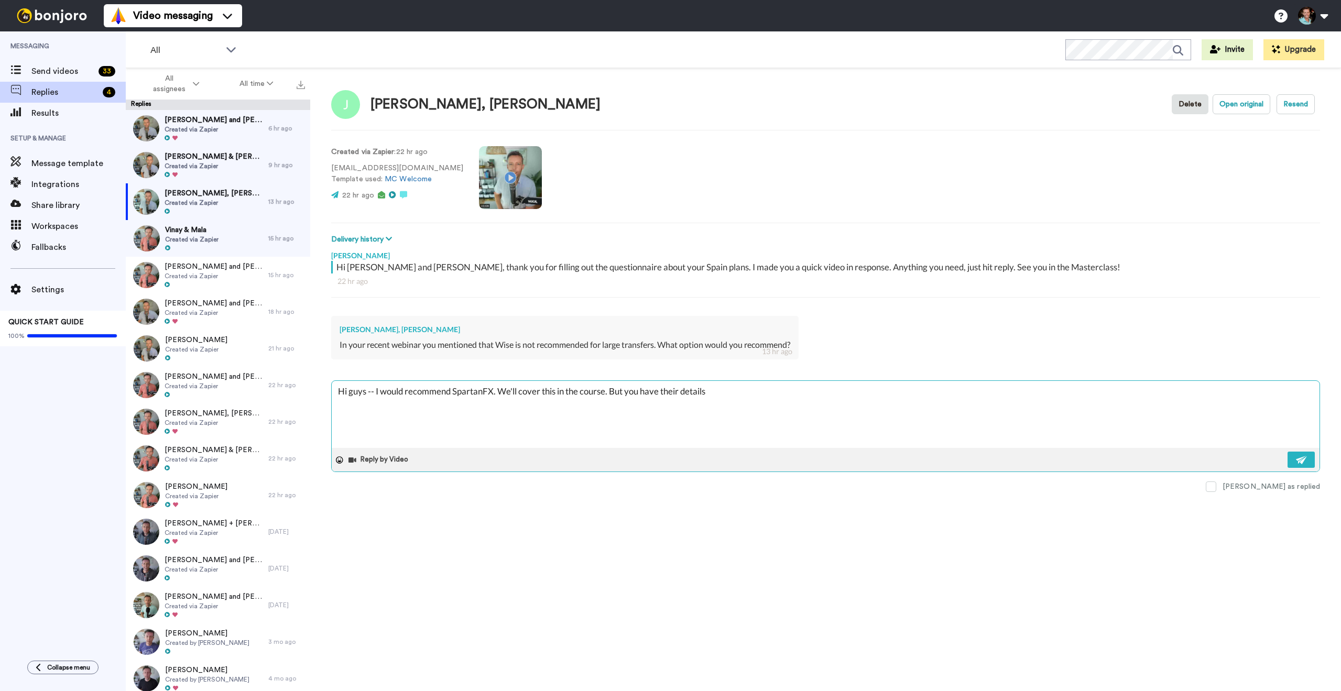
type textarea "x"
type textarea "Hi guys -- I would recommend SpartanFX. We'll cover this in the course. But you…"
type textarea "x"
type textarea "Hi guys -- I would recommend SpartanFX. We'll cover this in the course. But you…"
type textarea "x"
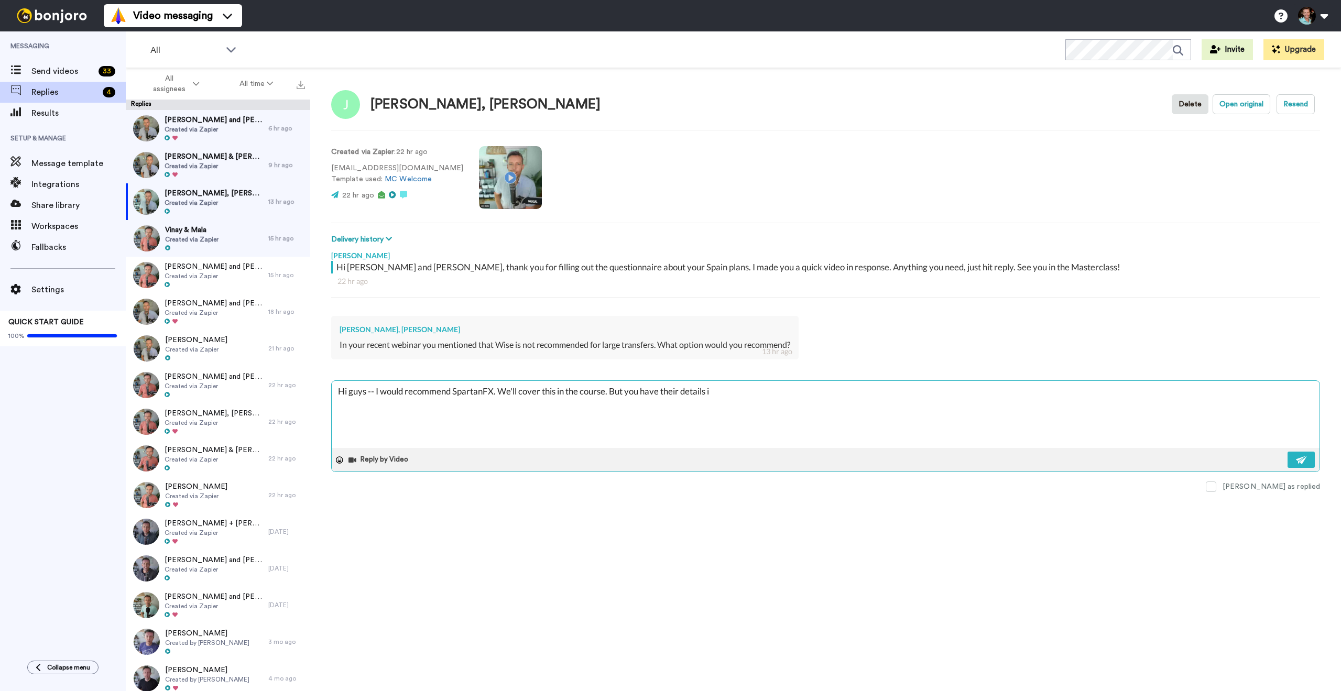
type textarea "Hi guys -- I would recommend SpartanFX. We'll cover this in the course. But you…"
type textarea "x"
type textarea "Hi guys -- I would recommend SpartanFX. We'll cover this in the course. But you…"
type textarea "x"
type textarea "Hi guys -- I would recommend SpartanFX. We'll cover this in the course. But you…"
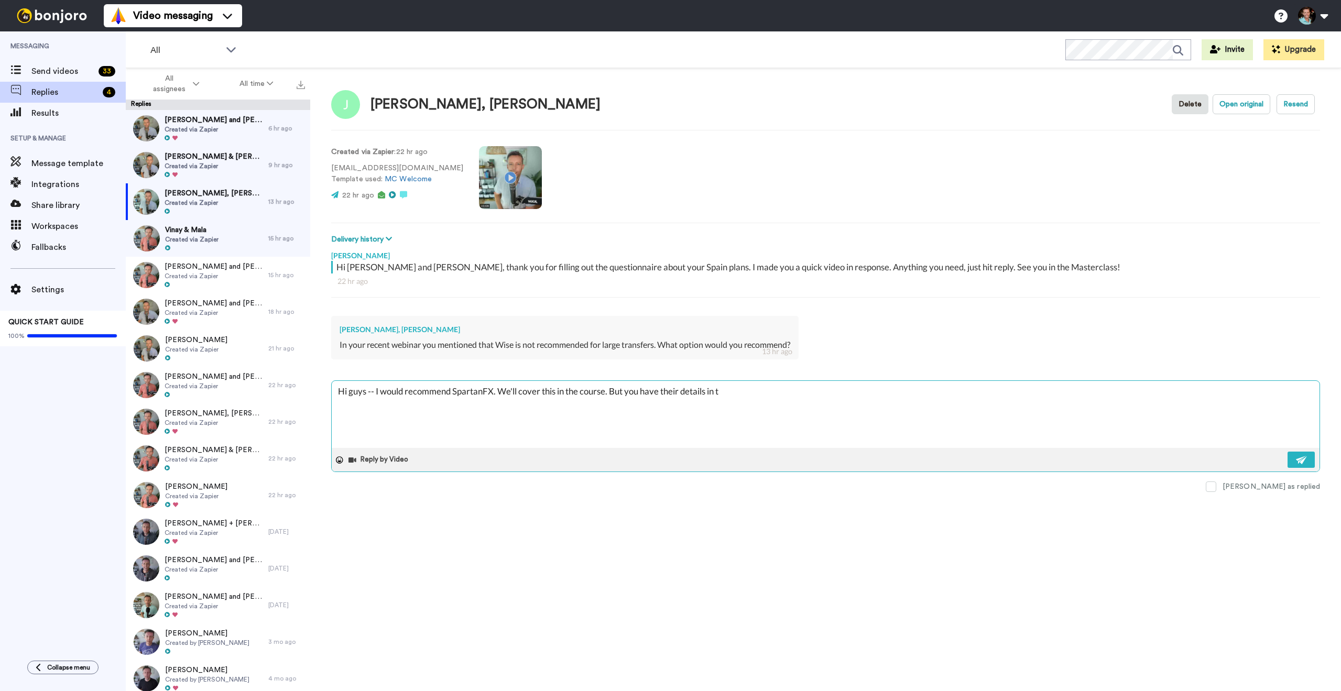
type textarea "x"
type textarea "Hi guys -- I would recommend SpartanFX. We'll cover this in the course. But you…"
type textarea "x"
type textarea "Hi guys -- I would recommend SpartanFX. We'll cover this in the course. But you…"
type textarea "x"
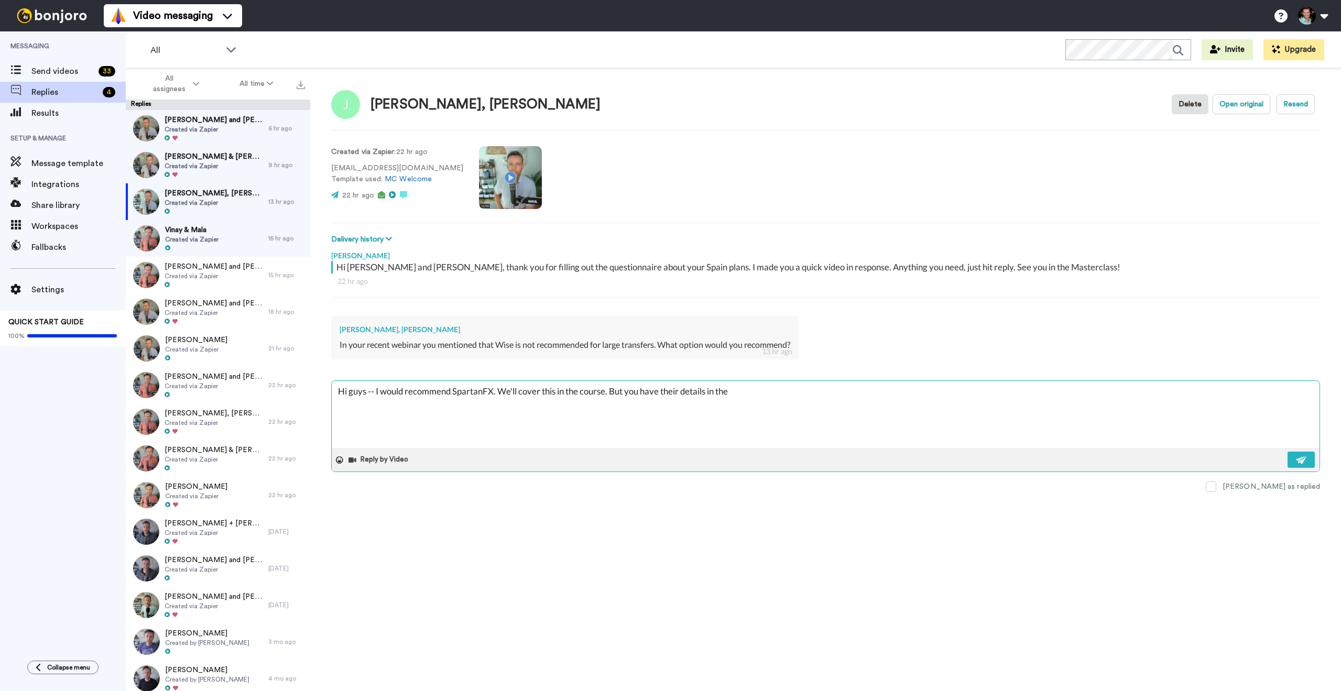
type textarea "Hi guys -- I would recommend SpartanFX. We'll cover this in the course. But you…"
type textarea "x"
type textarea "Hi guys -- I would recommend SpartanFX. We'll cover this in the course. But you…"
type textarea "x"
type textarea "Hi guys -- I would recommend SpartanFX. We'll cover this in the course. But you…"
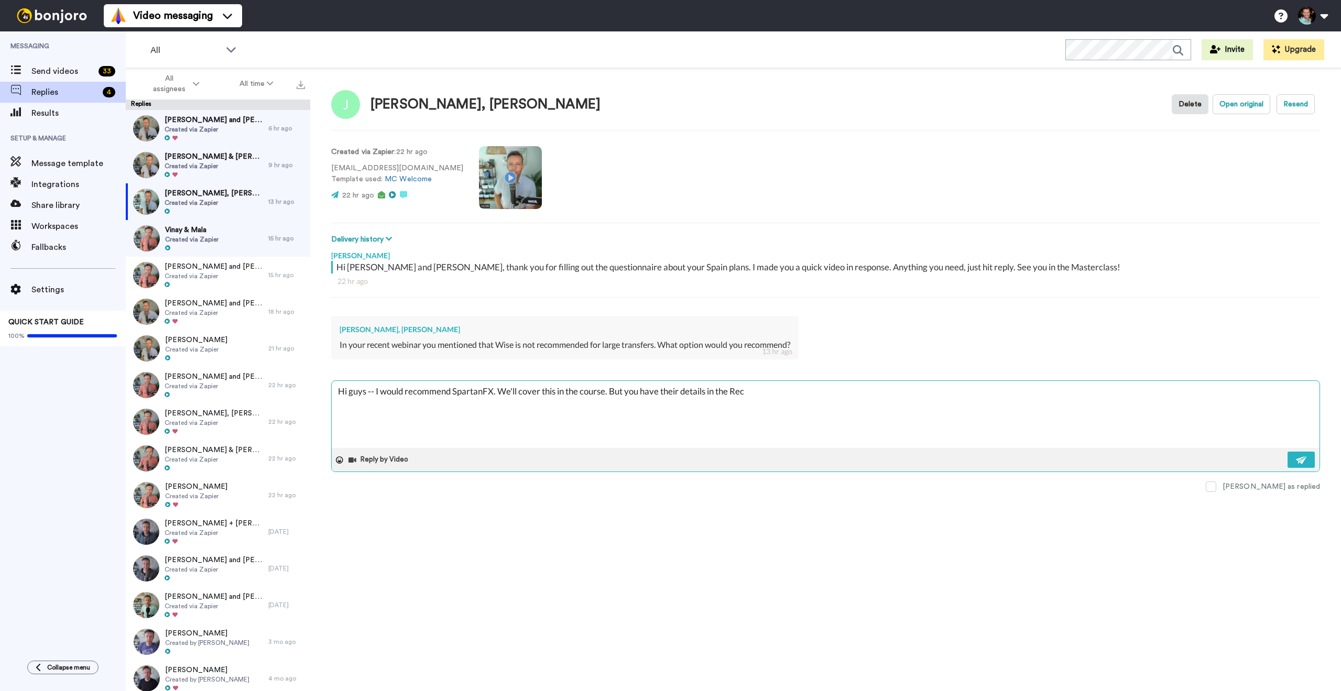
type textarea "x"
type textarea "Hi guys -- I would recommend SpartanFX. We'll cover this in the course. But you…"
type textarea "x"
type textarea "Hi guys -- I would recommend SpartanFX. We'll cover this in the course. But you…"
type textarea "x"
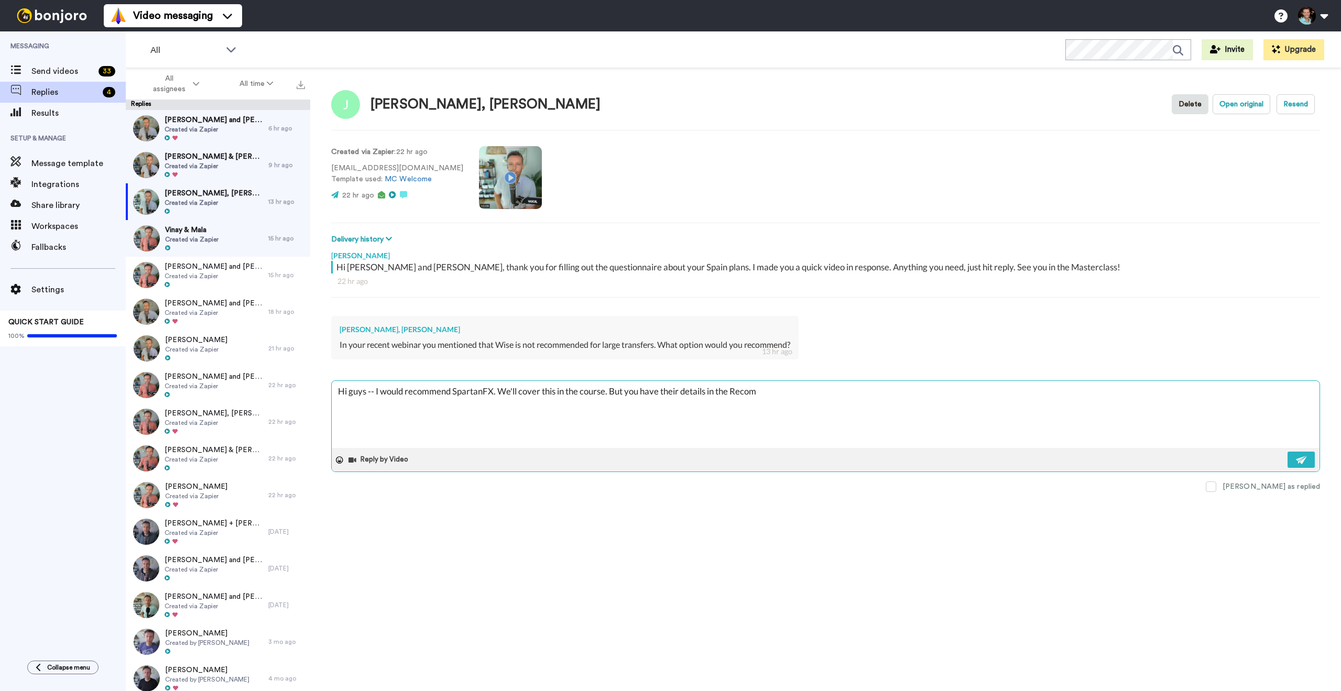
type textarea "Hi guys -- I would recommend SpartanFX. We'll cover this in the course. But you…"
click at [823, 393] on textarea "Hi guys -- I would recommend SpartanFX. We'll cover this in the course. But you…" at bounding box center [826, 414] width 988 height 67
click at [981, 388] on textarea "Hi guys -- I would recommend SpartanFX. We'll cover this in the course. But you…" at bounding box center [826, 414] width 988 height 67
click at [1306, 391] on textarea "Hi guys -- I would recommend SpartanFX. We'll cover this in the course. But you…" at bounding box center [826, 414] width 988 height 67
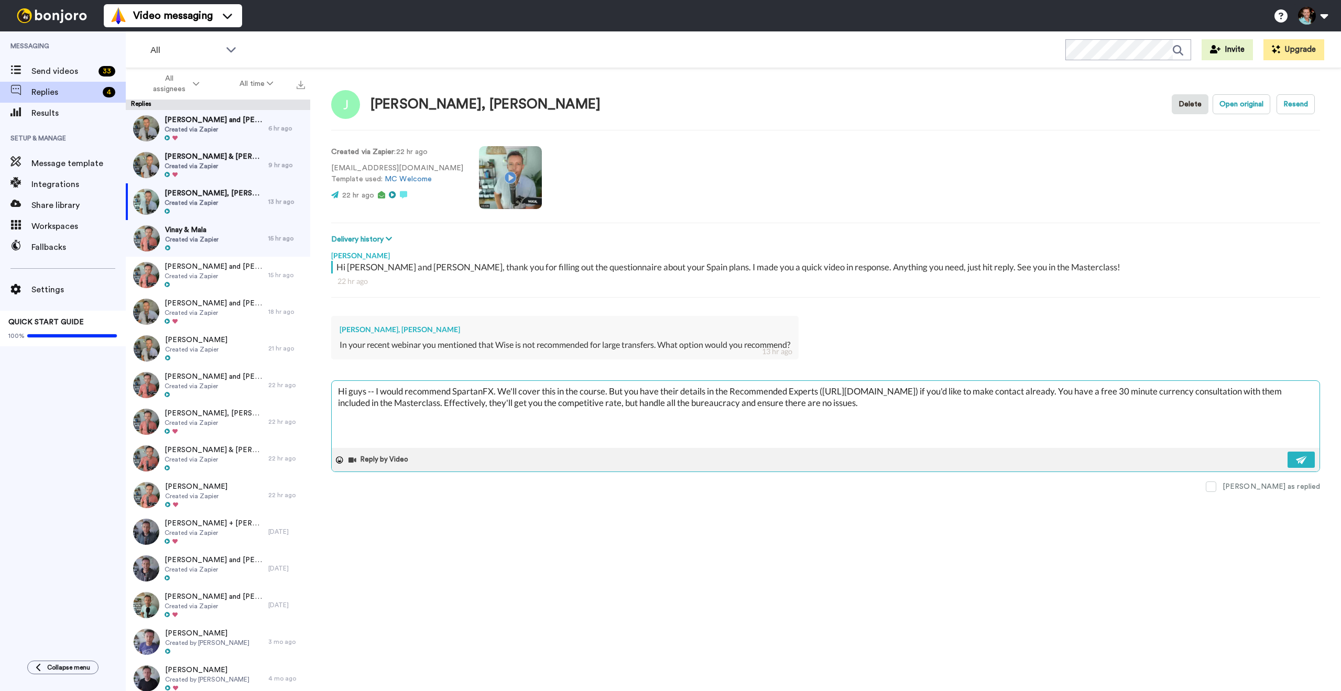
click at [926, 403] on textarea "Hi guys -- I would recommend SpartanFX. We'll cover this in the course. But you…" at bounding box center [826, 414] width 988 height 67
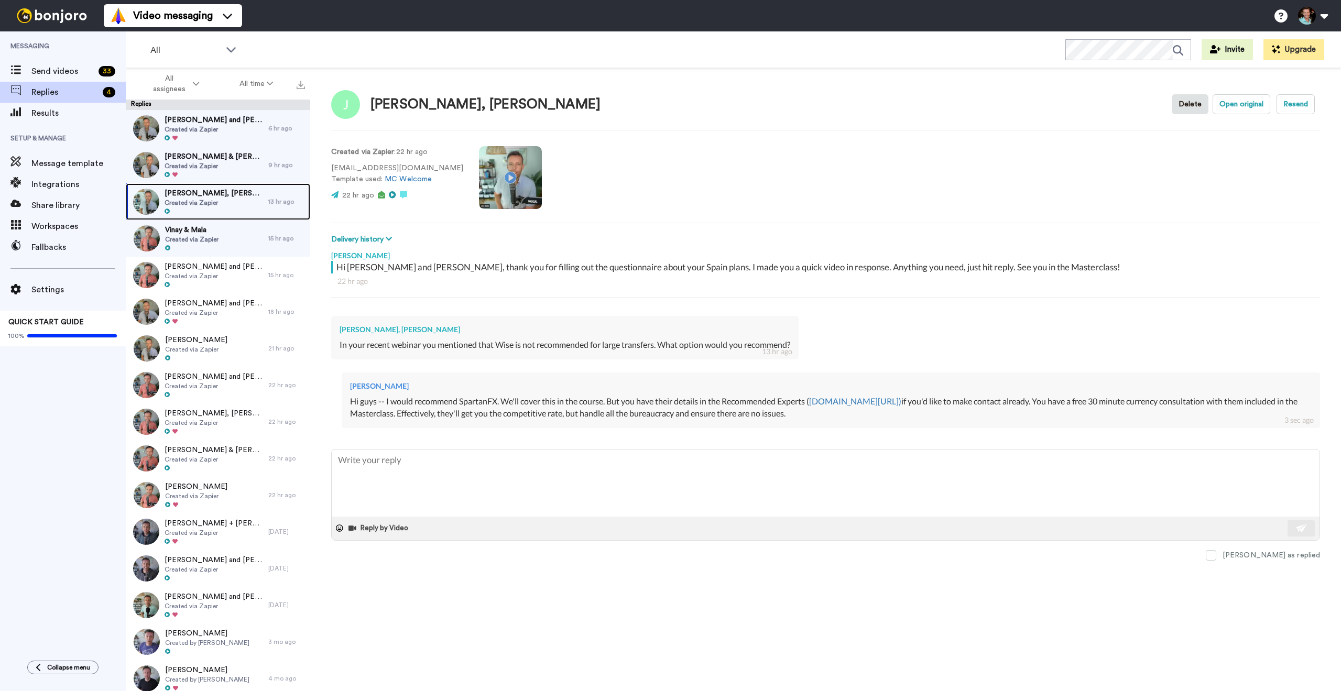
click at [223, 191] on span "[PERSON_NAME], [PERSON_NAME]" at bounding box center [214, 193] width 99 height 10
click at [179, 199] on span "Created via Zapier" at bounding box center [191, 203] width 53 height 8
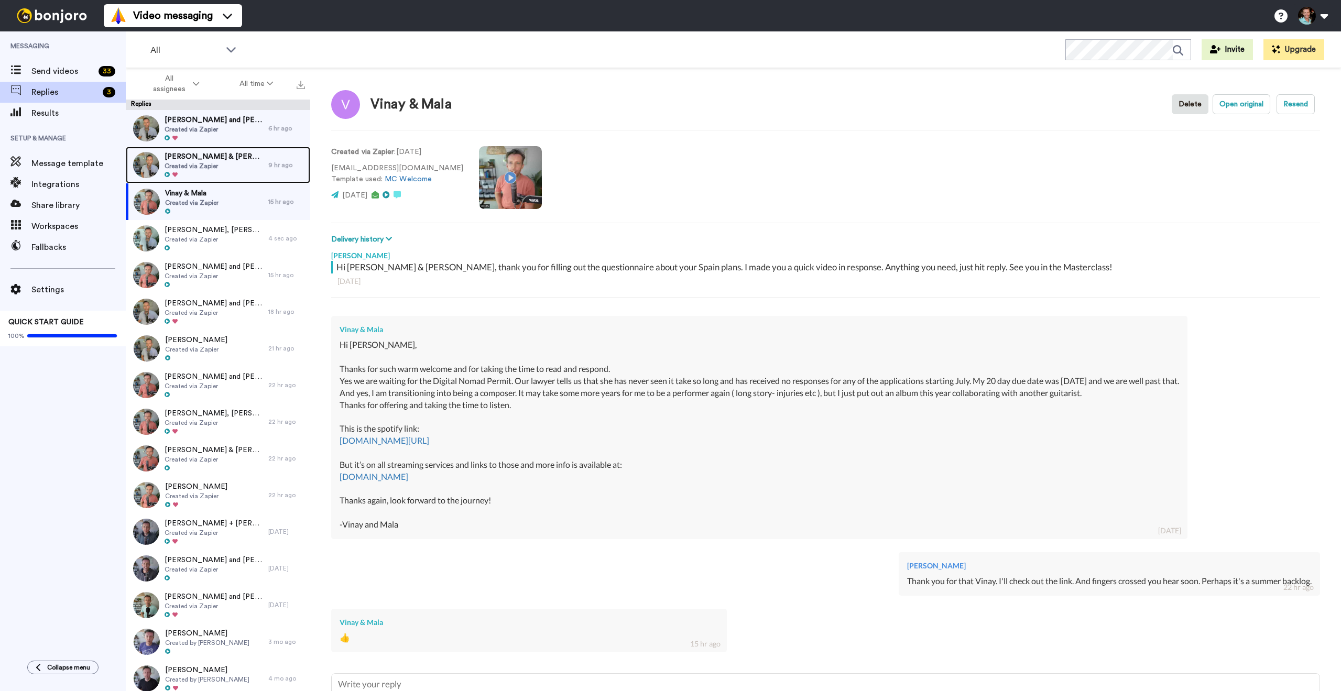
click at [224, 167] on span "Created via Zapier" at bounding box center [214, 166] width 99 height 8
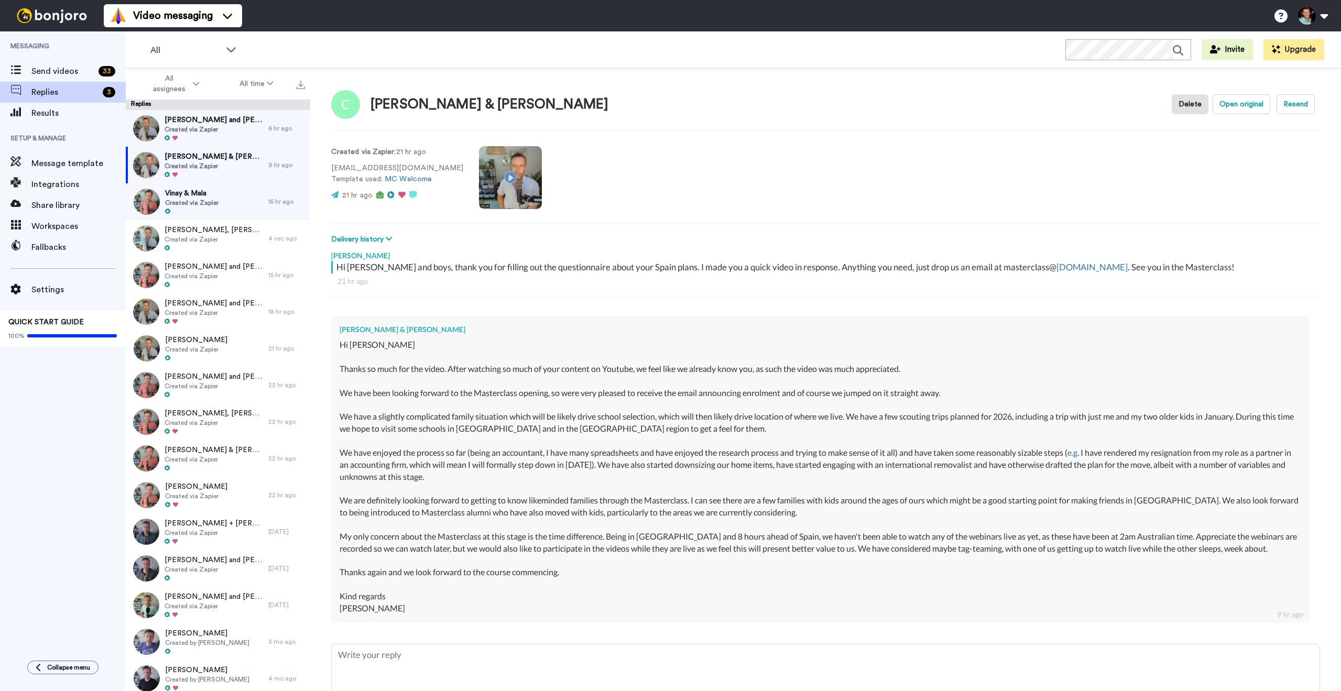
scroll to position [64, 0]
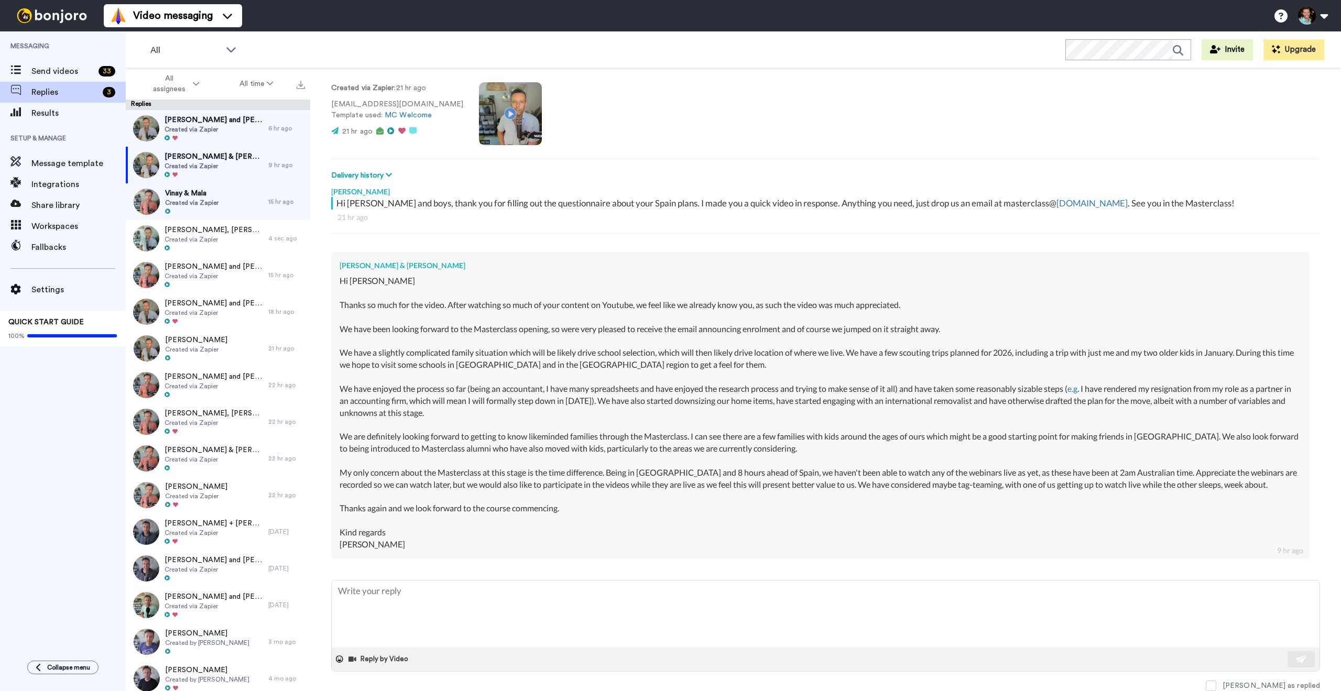
drag, startPoint x: 469, startPoint y: 482, endPoint x: 671, endPoint y: 489, distance: 202.9
click at [671, 489] on div "Hi [PERSON_NAME] Thanks so much for the video. After watching so much of your c…" at bounding box center [821, 412] width 962 height 275
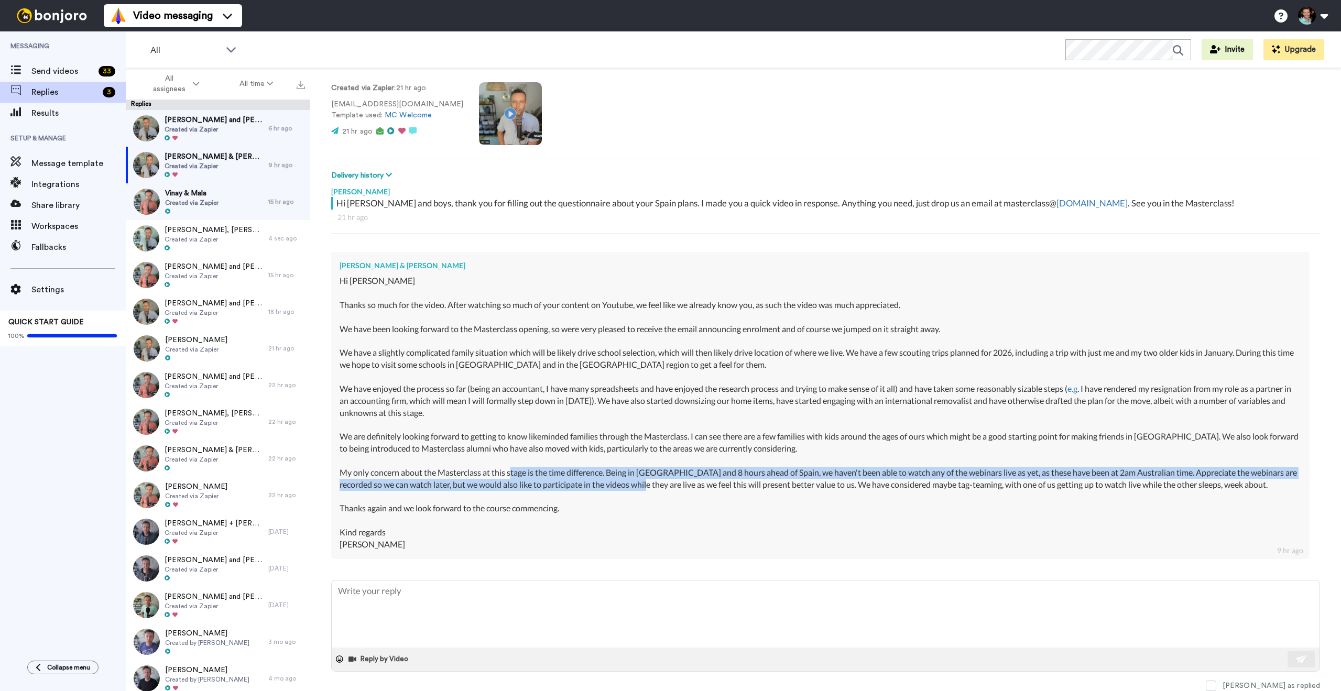
drag, startPoint x: 681, startPoint y: 482, endPoint x: 513, endPoint y: 470, distance: 168.1
click at [513, 470] on div "Hi [PERSON_NAME] Thanks so much for the video. After watching so much of your c…" at bounding box center [821, 412] width 962 height 275
click at [582, 474] on div "Hi [PERSON_NAME] Thanks so much for the video. After watching so much of your c…" at bounding box center [821, 412] width 962 height 275
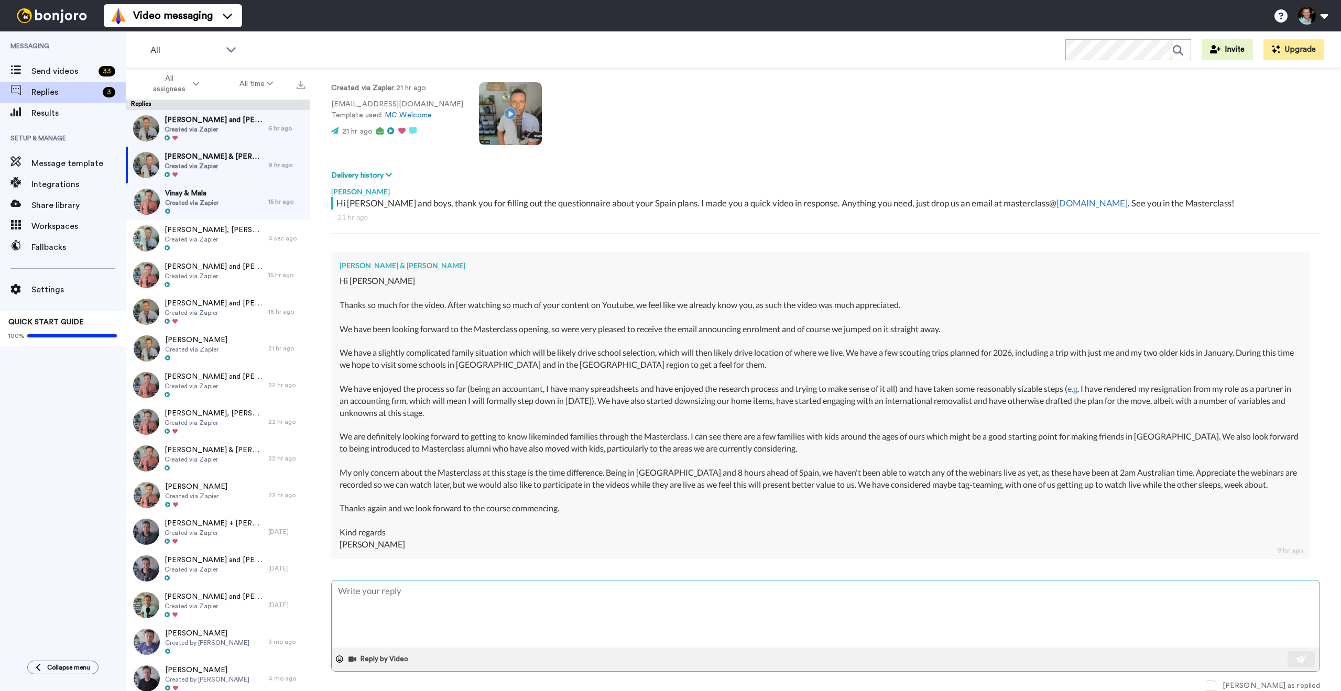
click at [508, 613] on textarea at bounding box center [826, 614] width 988 height 67
click at [212, 118] on span "[PERSON_NAME] and [PERSON_NAME]" at bounding box center [214, 120] width 99 height 10
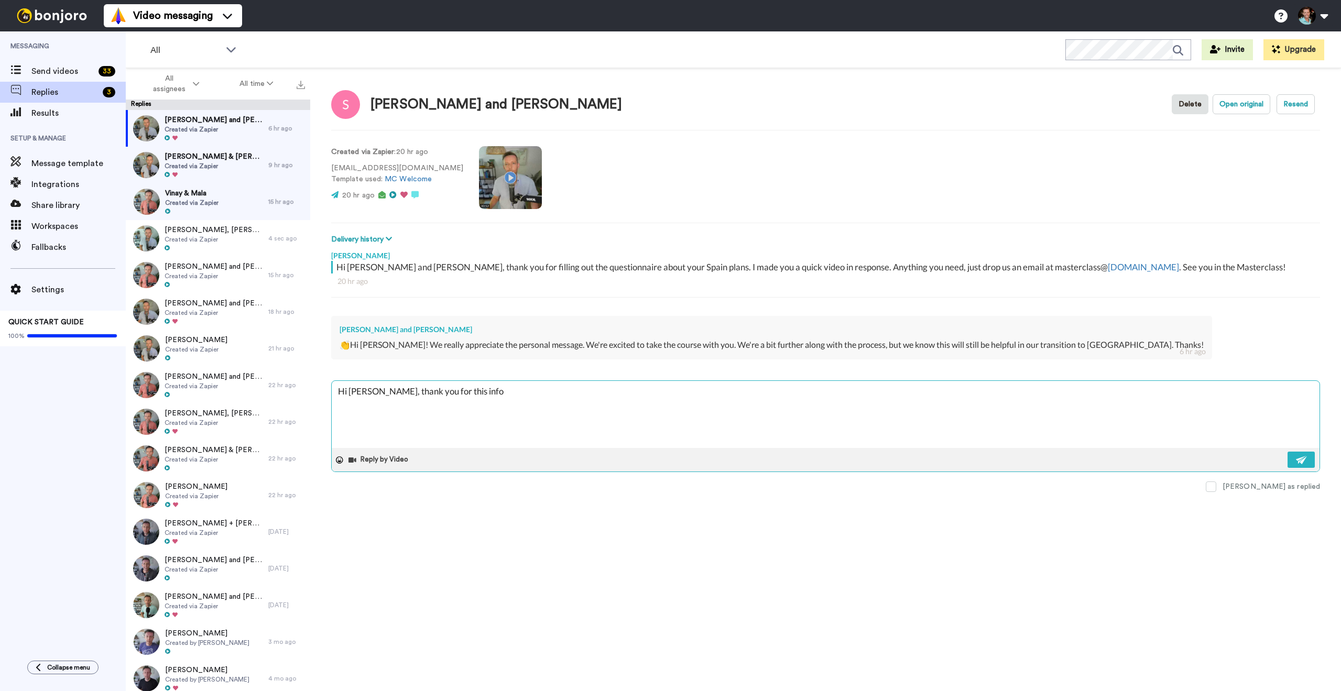
click at [471, 393] on textarea "Hi [PERSON_NAME], thank you for this info" at bounding box center [826, 414] width 988 height 67
click at [204, 167] on span "Created via Zapier" at bounding box center [214, 166] width 99 height 8
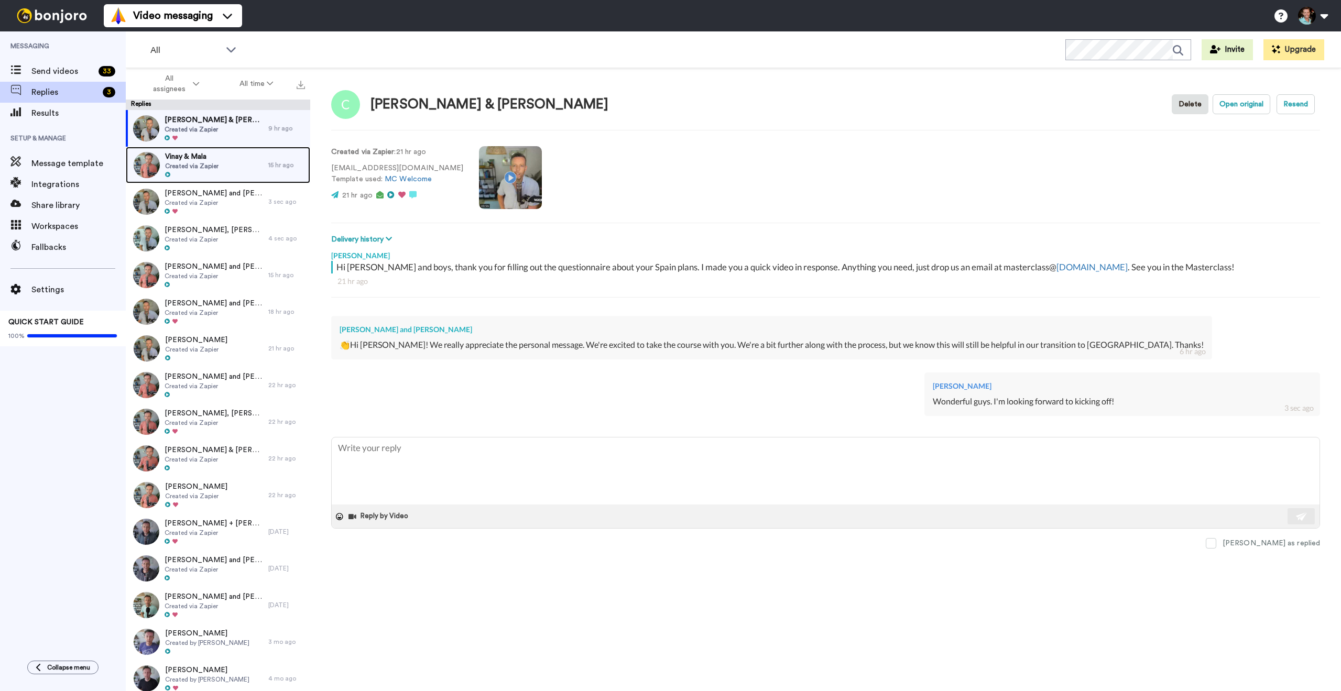
click at [190, 159] on span "Vinay & Mala" at bounding box center [191, 156] width 53 height 10
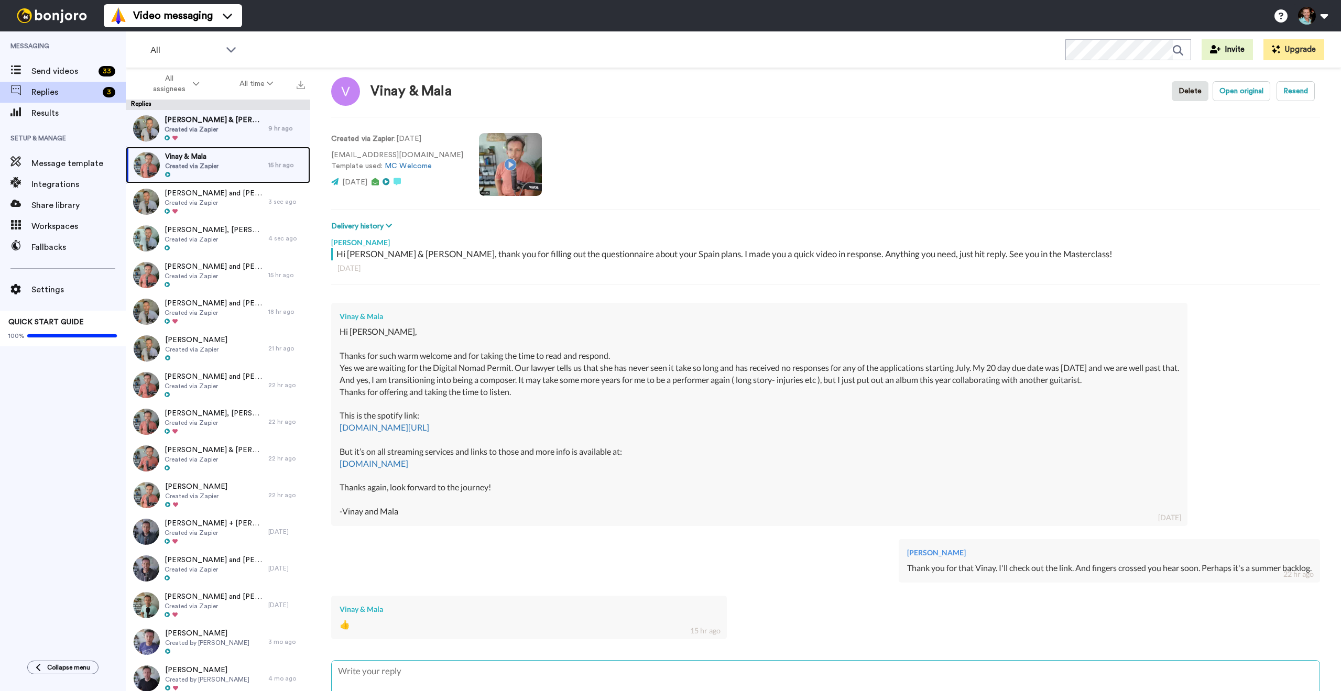
scroll to position [93, 0]
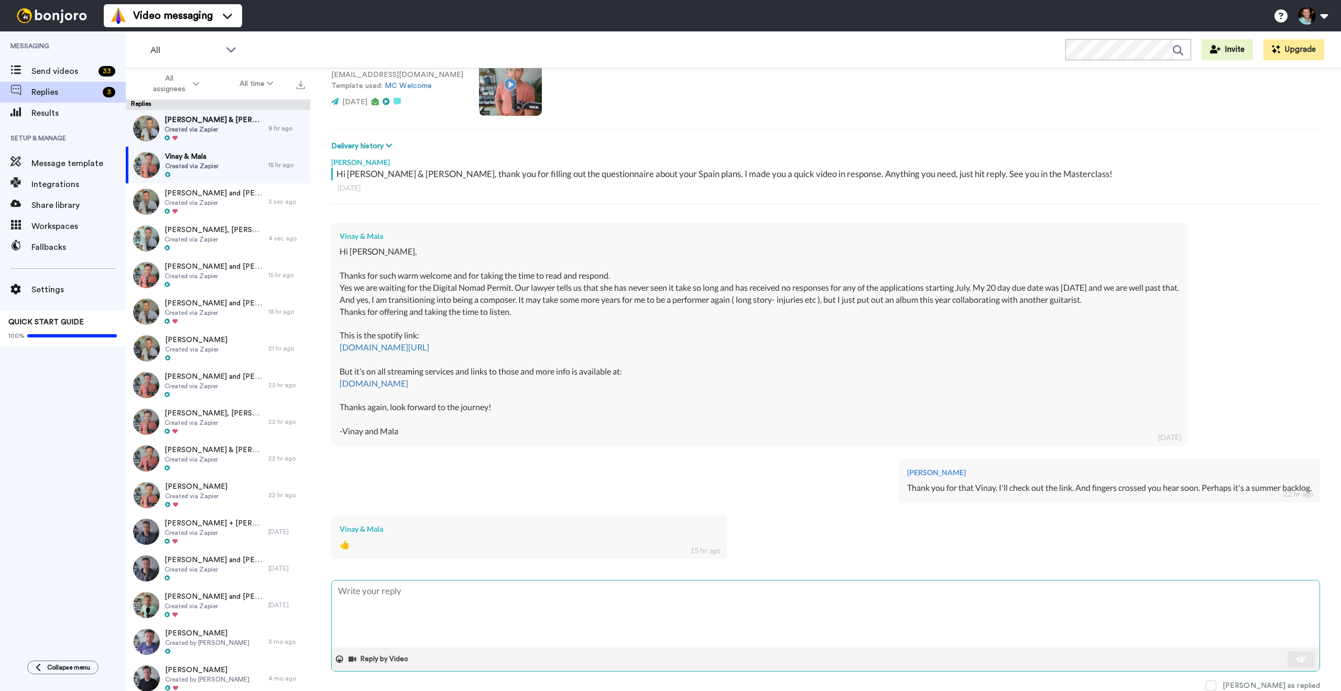
click at [1036, 609] on textarea at bounding box center [826, 614] width 988 height 67
click at [191, 126] on span "Created via Zapier" at bounding box center [214, 129] width 99 height 8
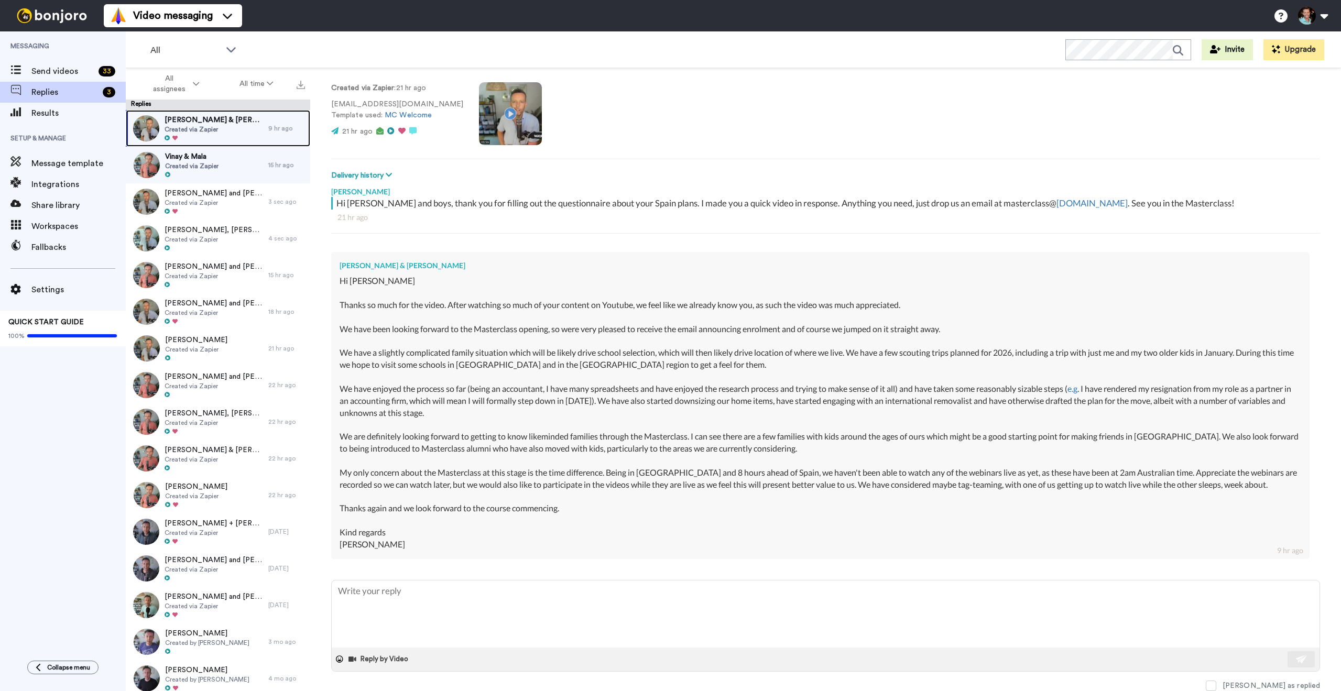
scroll to position [64, 0]
click at [202, 173] on div at bounding box center [191, 174] width 53 height 7
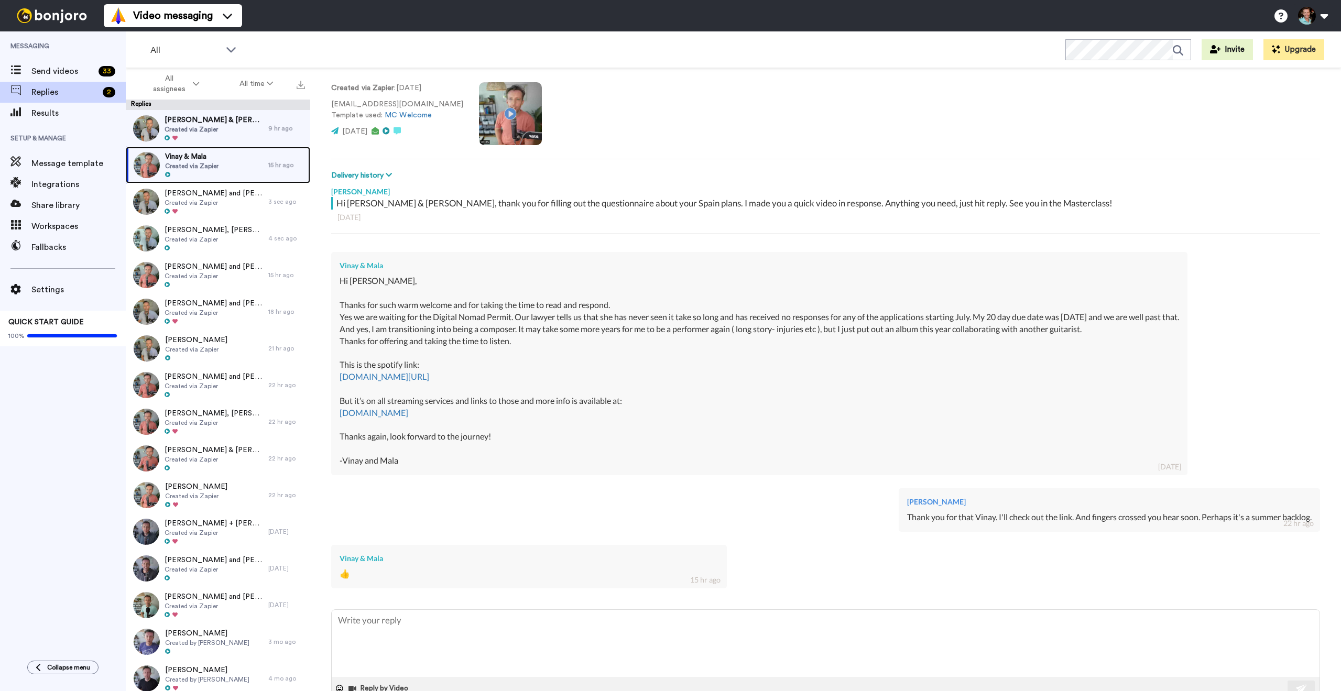
scroll to position [93, 0]
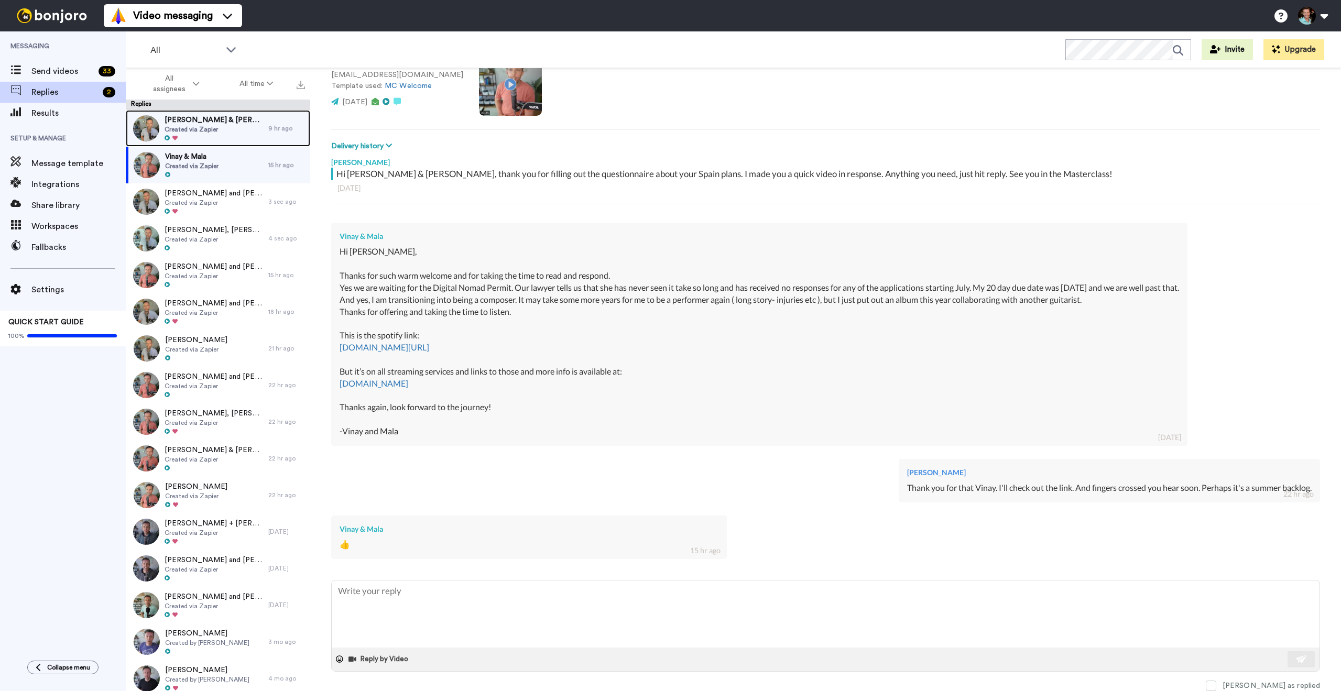
click at [227, 124] on span "[PERSON_NAME] & [PERSON_NAME]" at bounding box center [214, 120] width 99 height 10
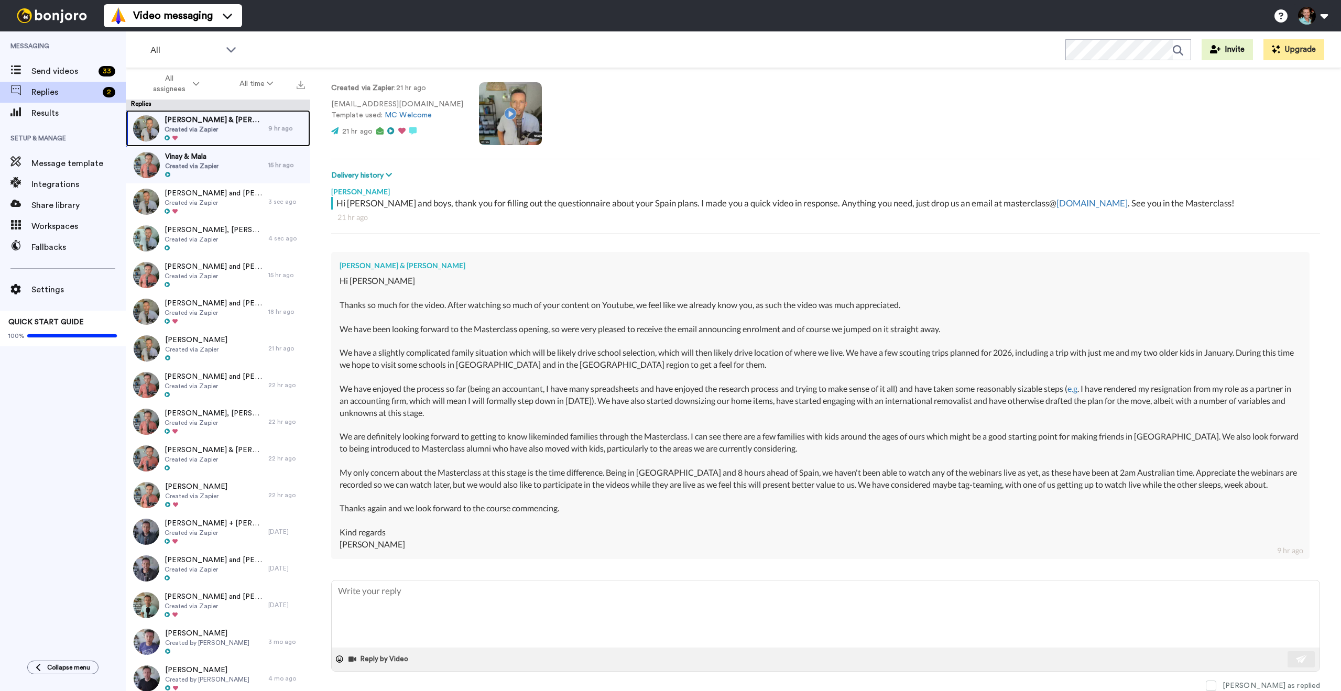
scroll to position [64, 0]
click at [217, 127] on span "Created via Zapier" at bounding box center [214, 129] width 99 height 8
